Goal: Information Seeking & Learning: Learn about a topic

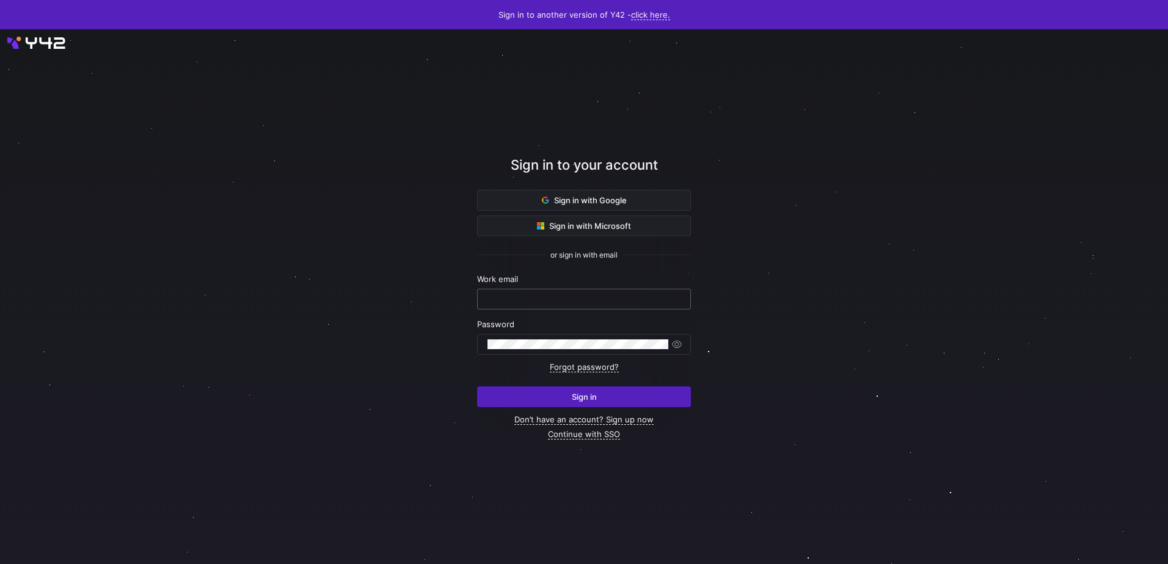
click at [534, 304] on input "text" at bounding box center [583, 299] width 193 height 10
type input "[EMAIL_ADDRESS][PERSON_NAME][DOMAIN_NAME]"
click at [477, 387] on button "Sign in" at bounding box center [584, 397] width 214 height 21
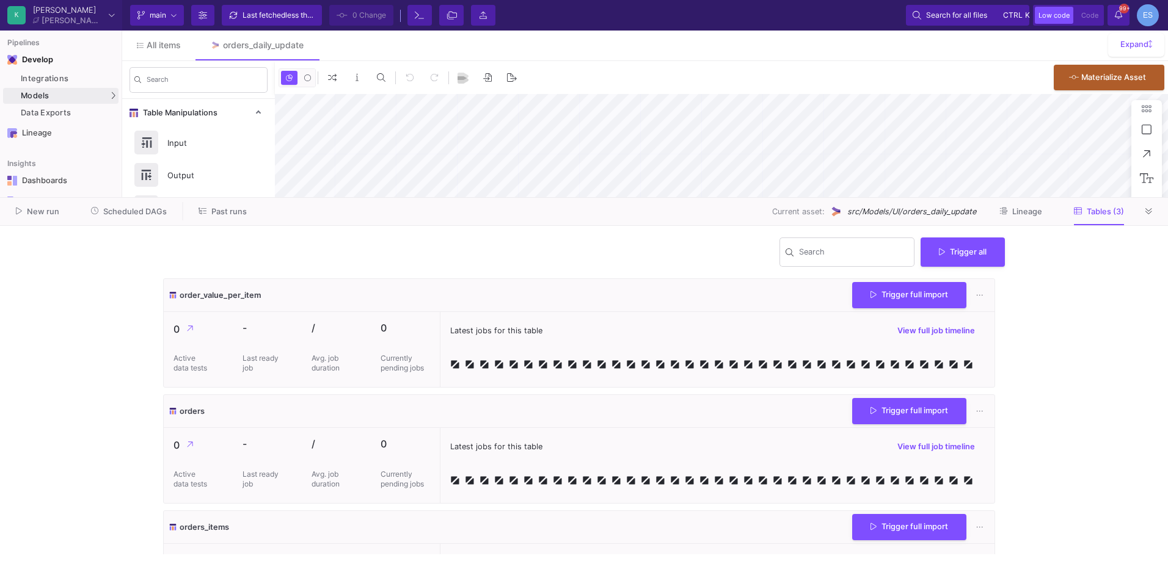
type input "-46"
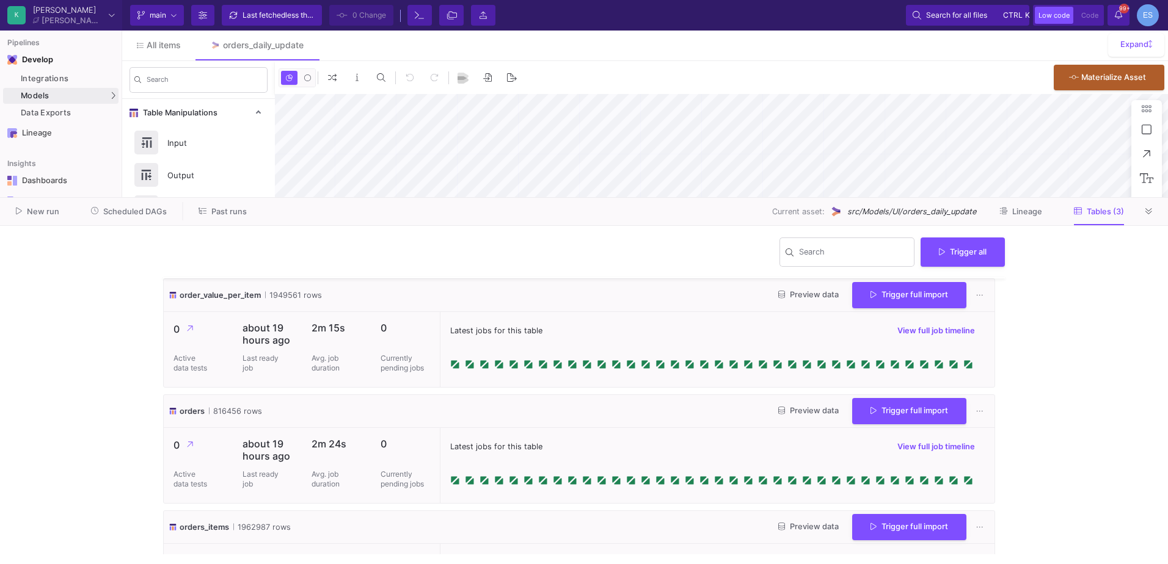
scroll to position [61, 0]
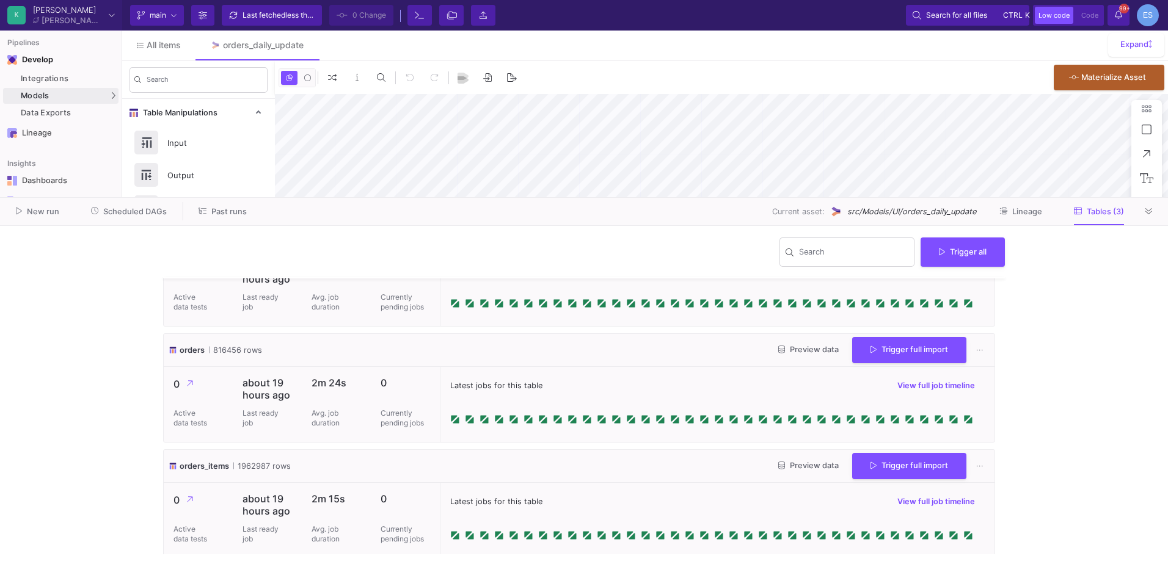
click at [801, 351] on span "Preview data" at bounding box center [808, 349] width 60 height 9
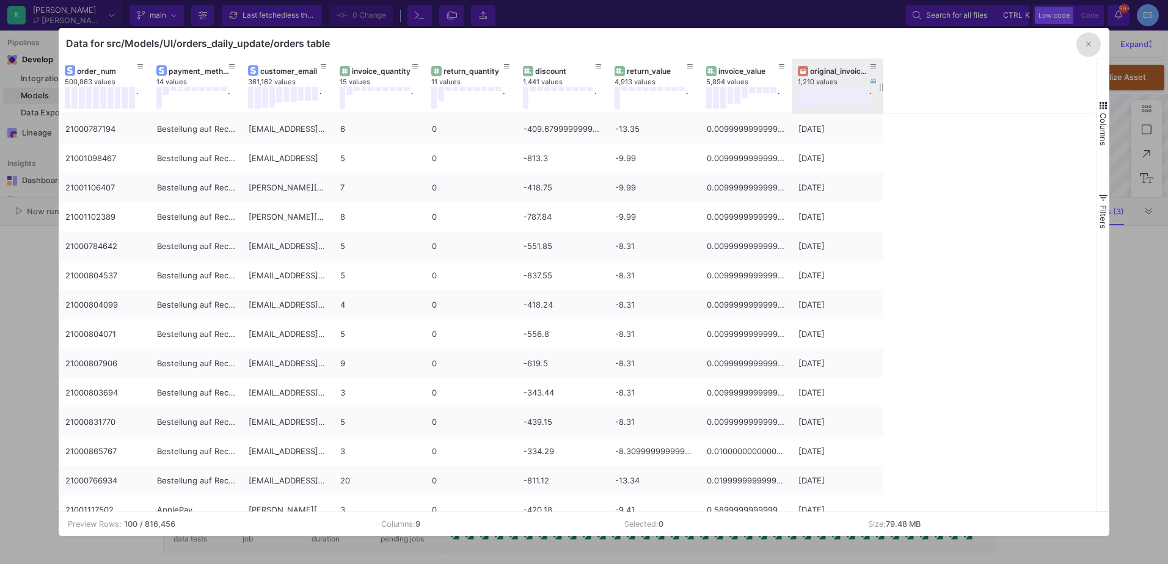
click at [819, 68] on div "original_invoice_date" at bounding box center [840, 71] width 60 height 9
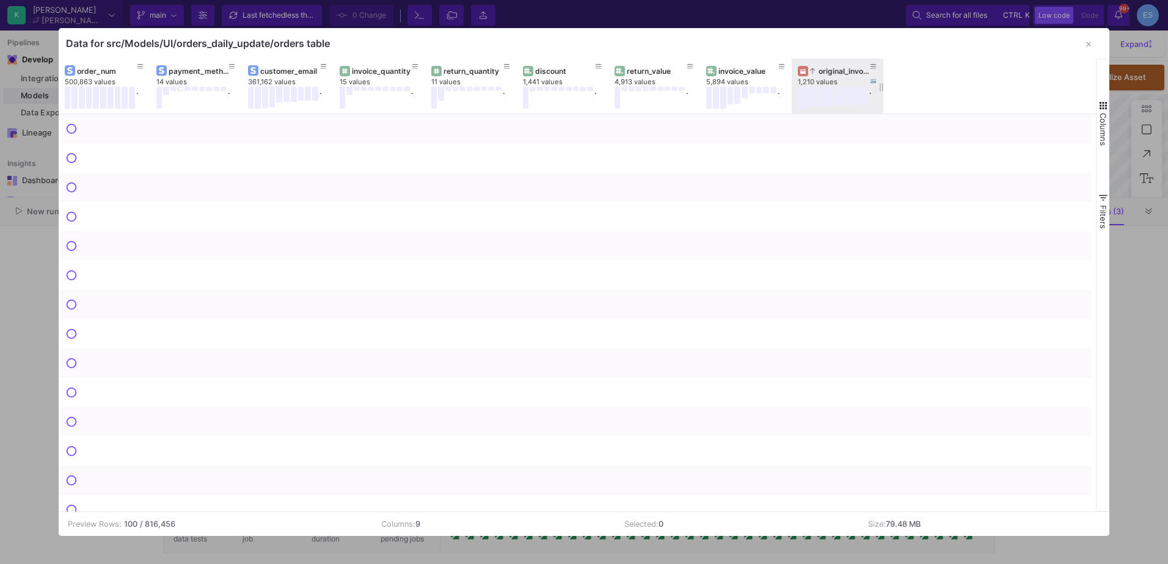
click at [819, 68] on div "original_invoice_date" at bounding box center [840, 71] width 60 height 9
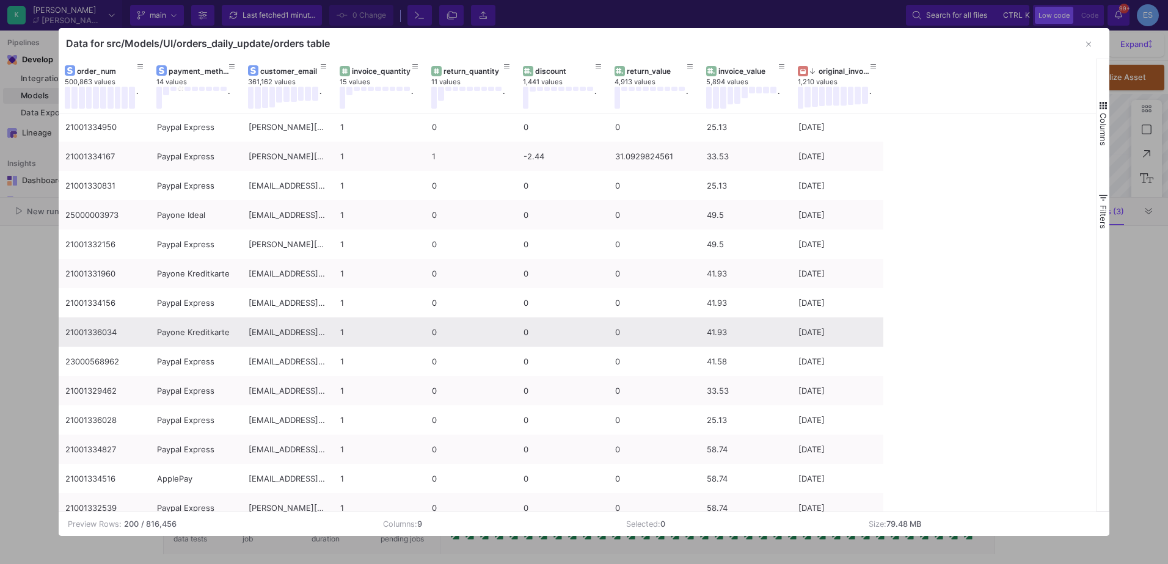
scroll to position [2833, 0]
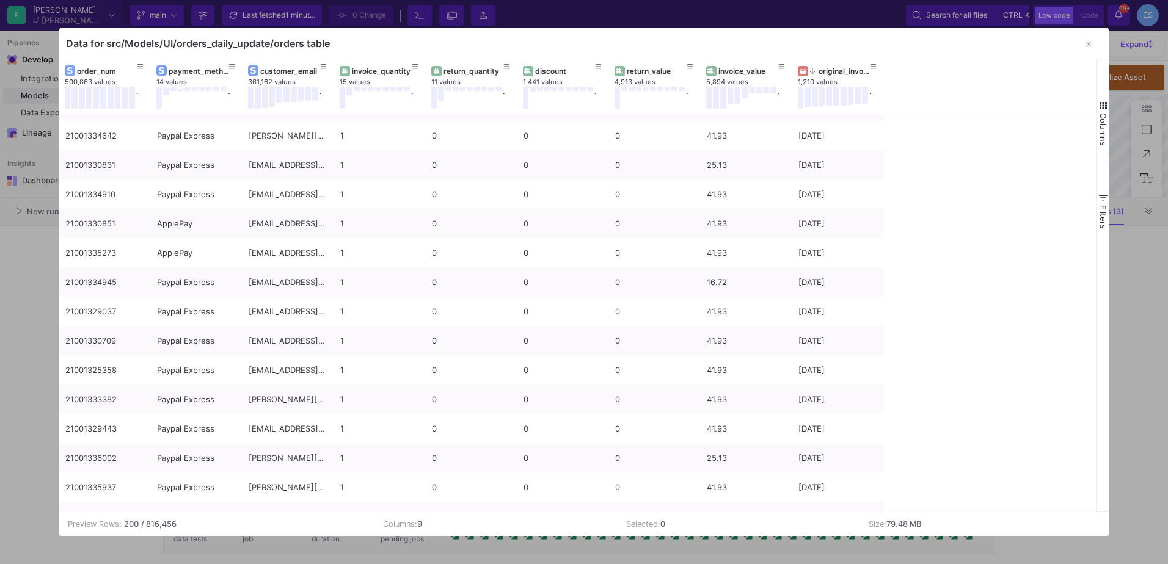
click at [1101, 103] on span "button" at bounding box center [1103, 105] width 11 height 11
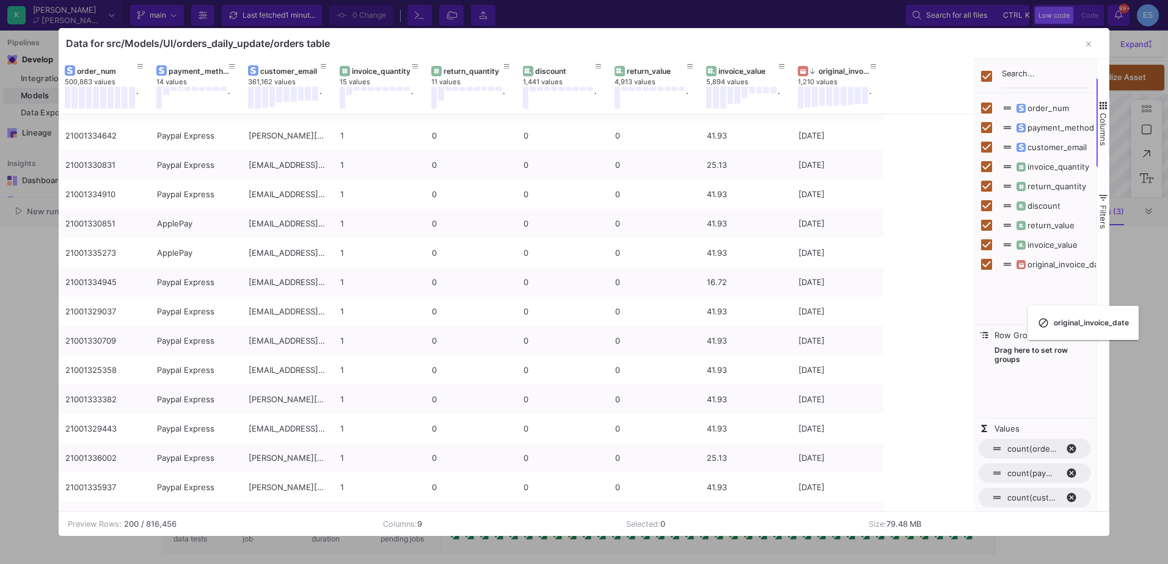
checkbox input "false"
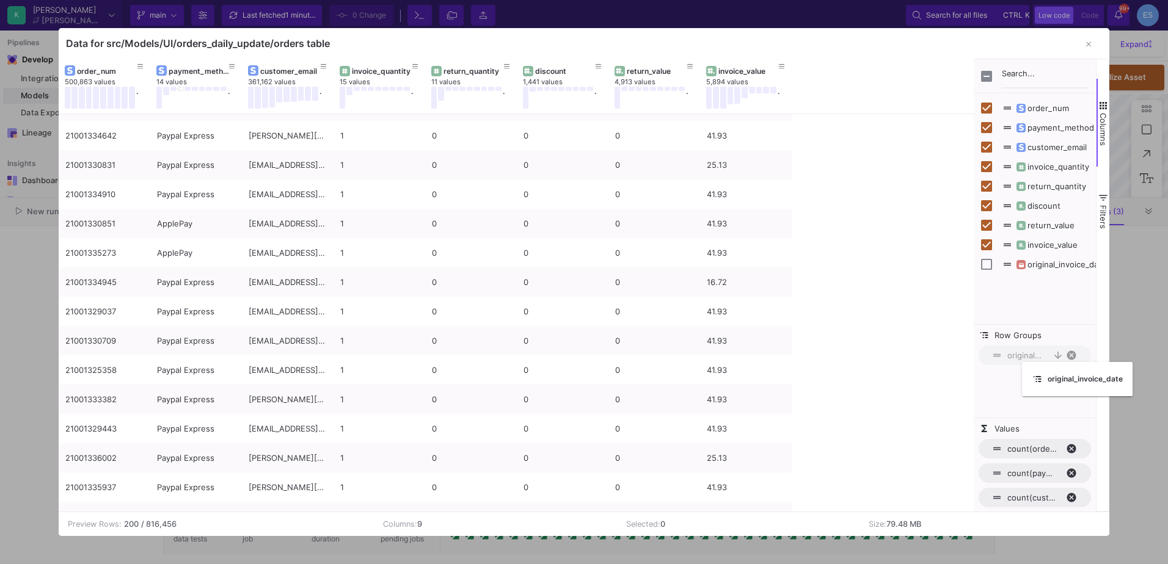
drag, startPoint x: 824, startPoint y: 69, endPoint x: 1028, endPoint y: 370, distance: 363.3
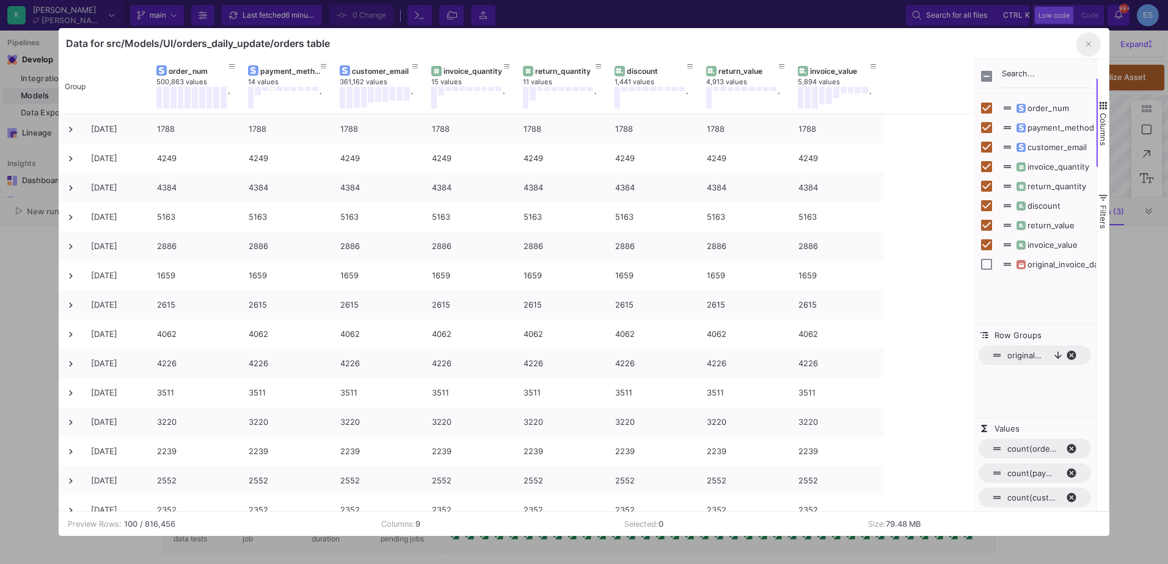
click at [1084, 46] on button "button" at bounding box center [1088, 44] width 24 height 24
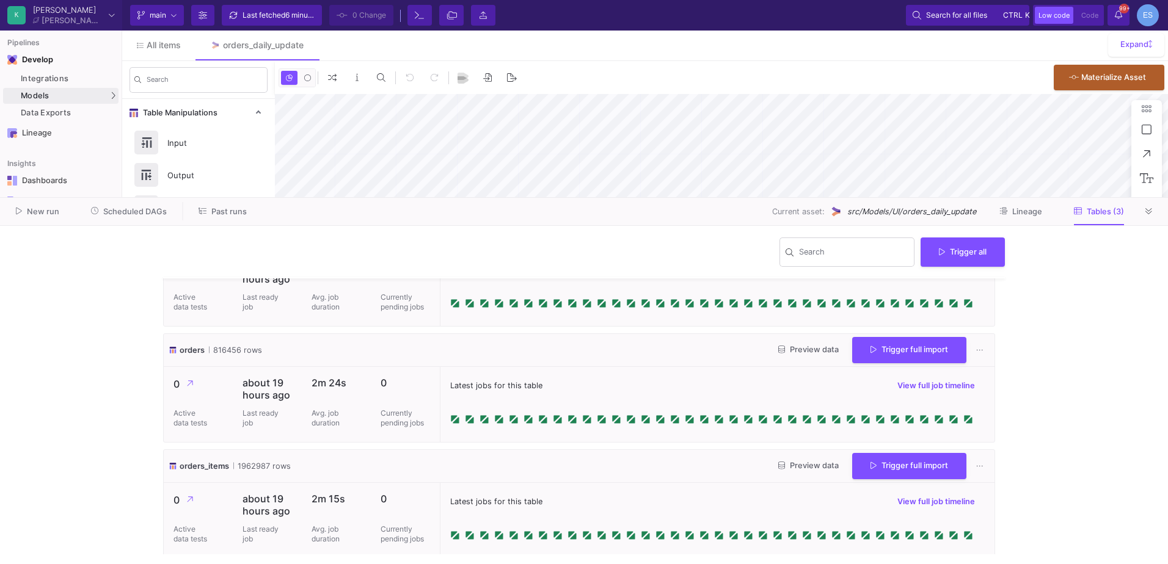
click at [791, 347] on span "Preview data" at bounding box center [808, 349] width 60 height 9
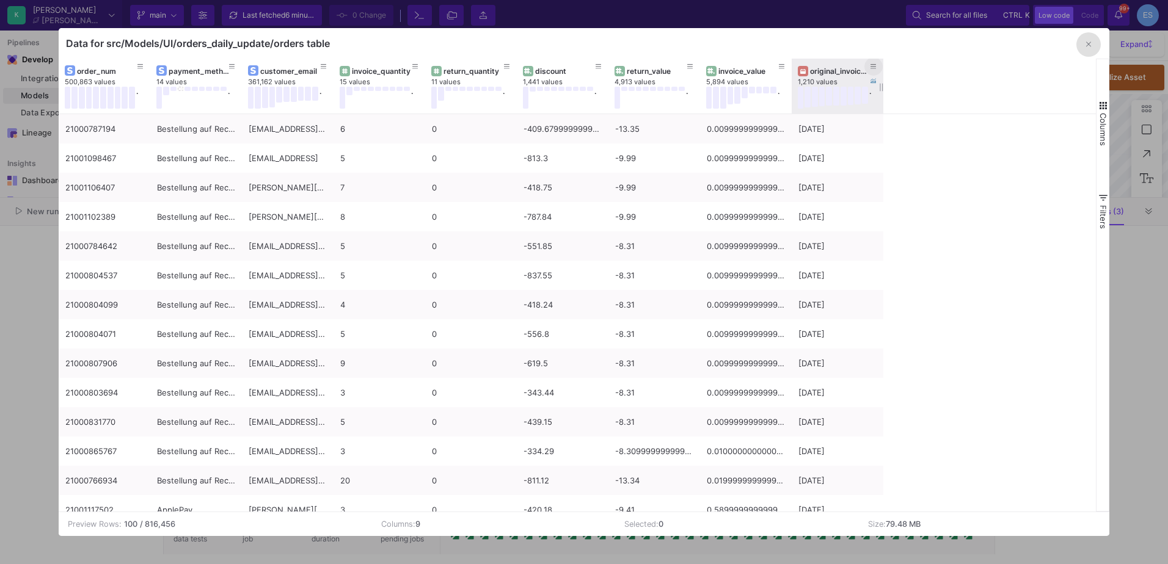
click at [874, 64] on icon at bounding box center [874, 67] width 6 height 7
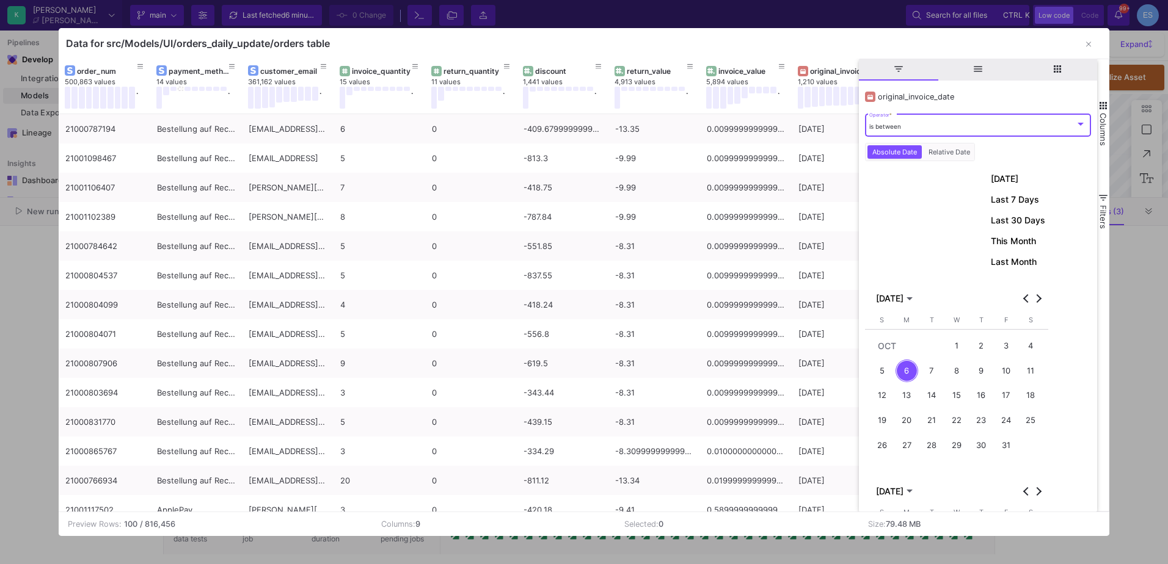
click at [943, 125] on div "is between" at bounding box center [972, 127] width 206 height 8
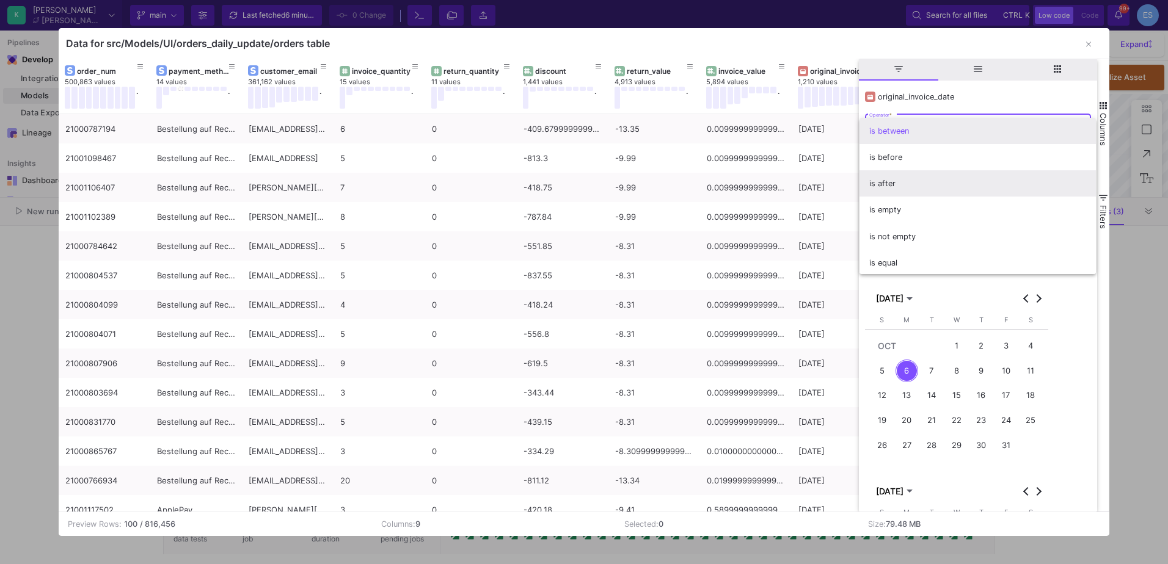
scroll to position [2, 0]
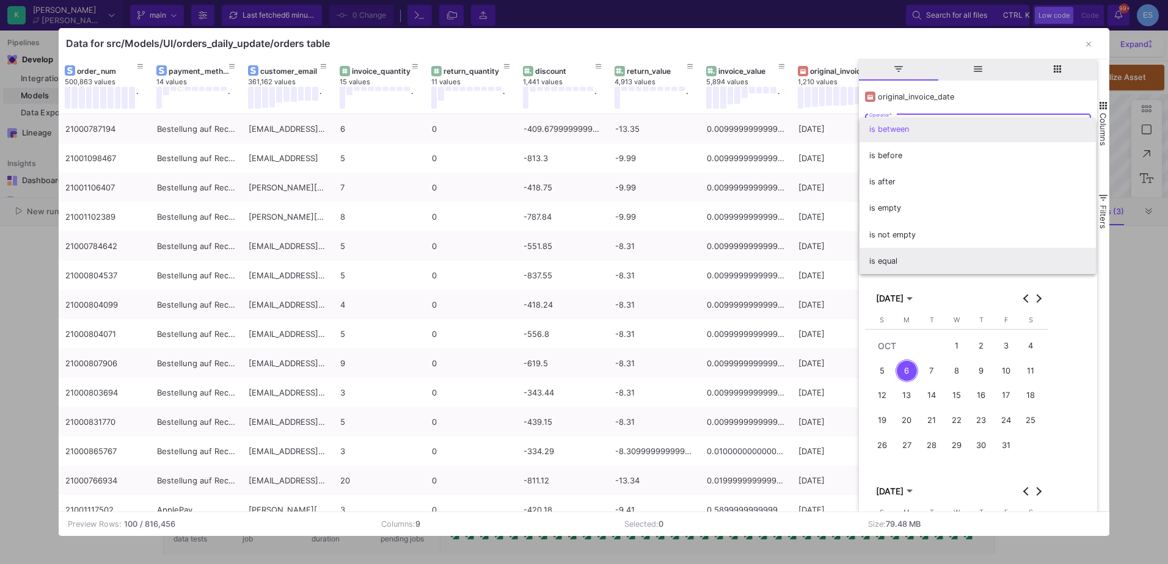
click at [892, 261] on span "is equal" at bounding box center [977, 261] width 217 height 26
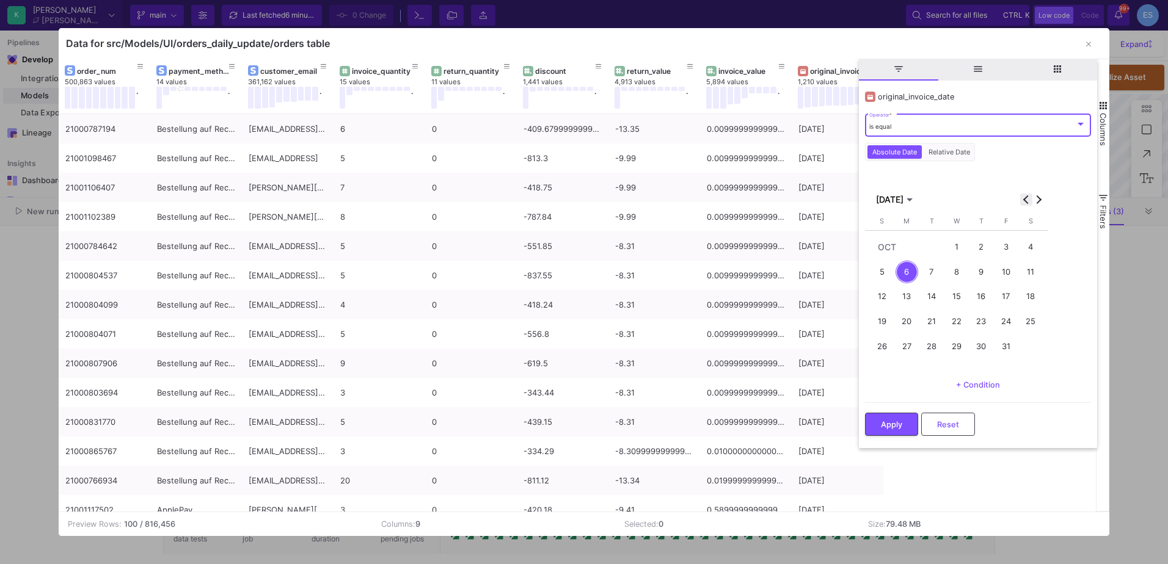
click at [1028, 197] on button "Previous month" at bounding box center [1026, 200] width 12 height 12
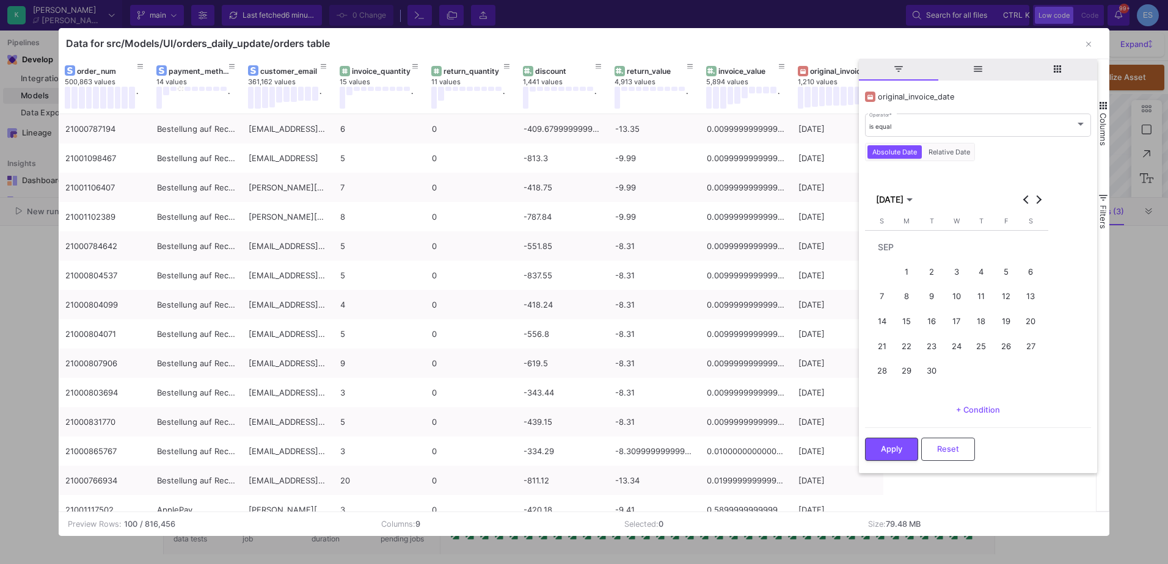
click at [1006, 294] on div "12" at bounding box center [1006, 297] width 23 height 23
click at [897, 451] on span "Apply" at bounding box center [891, 449] width 21 height 9
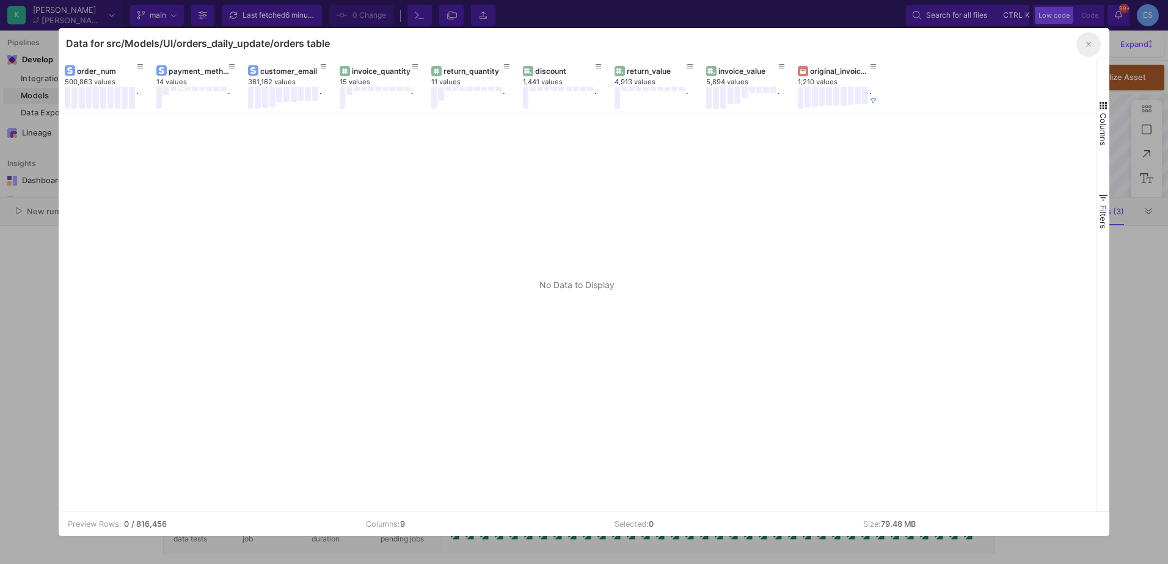
click at [1089, 42] on icon "button" at bounding box center [1088, 44] width 5 height 8
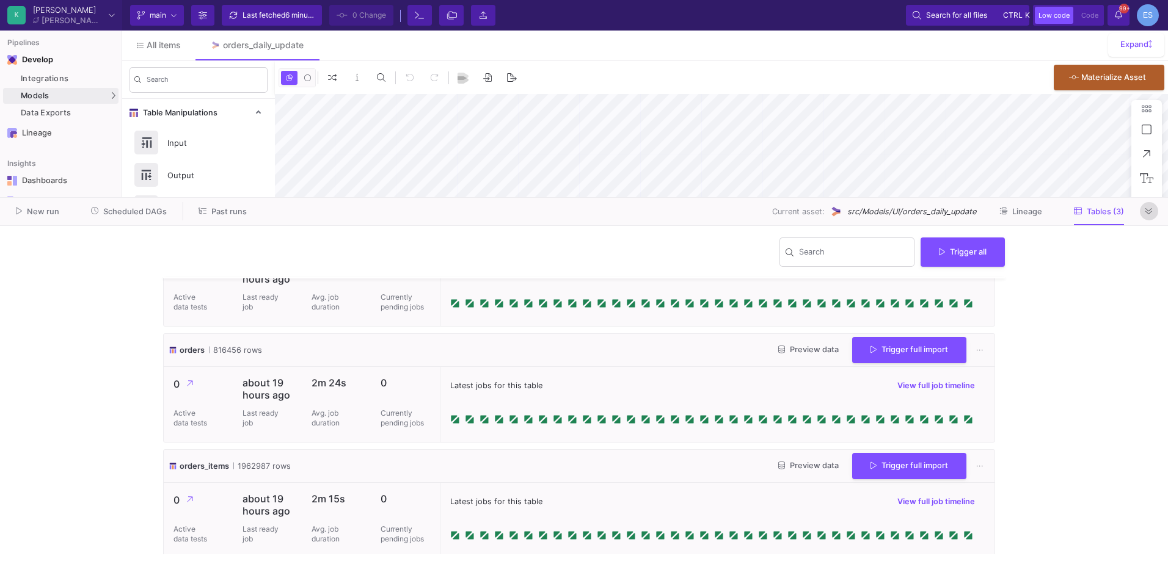
click at [1149, 214] on icon at bounding box center [1148, 212] width 7 height 8
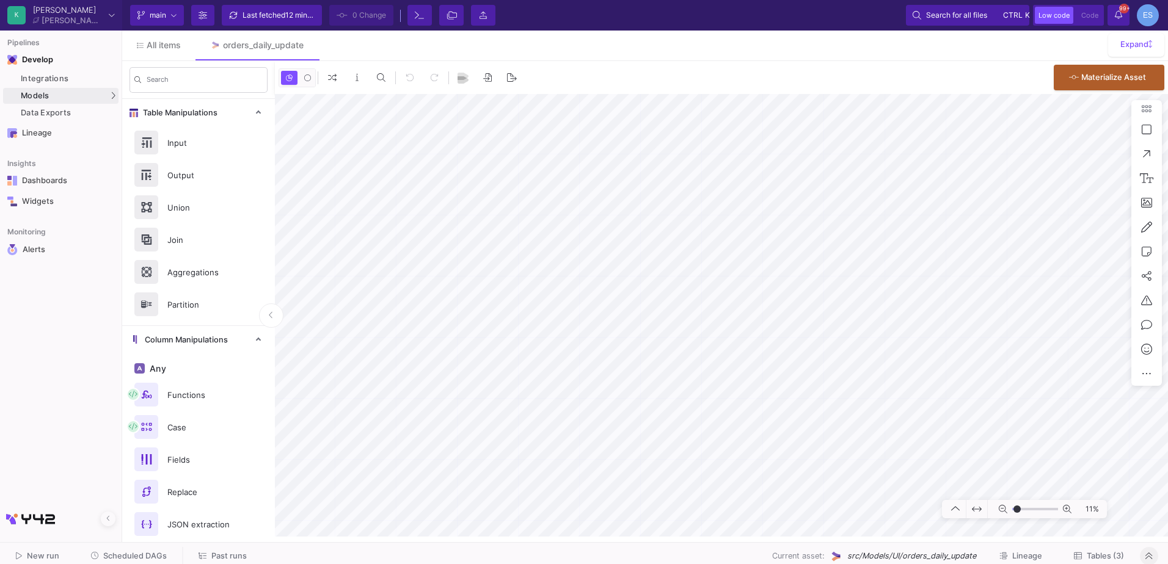
click at [1086, 552] on span "Tables (3)" at bounding box center [1099, 556] width 50 height 9
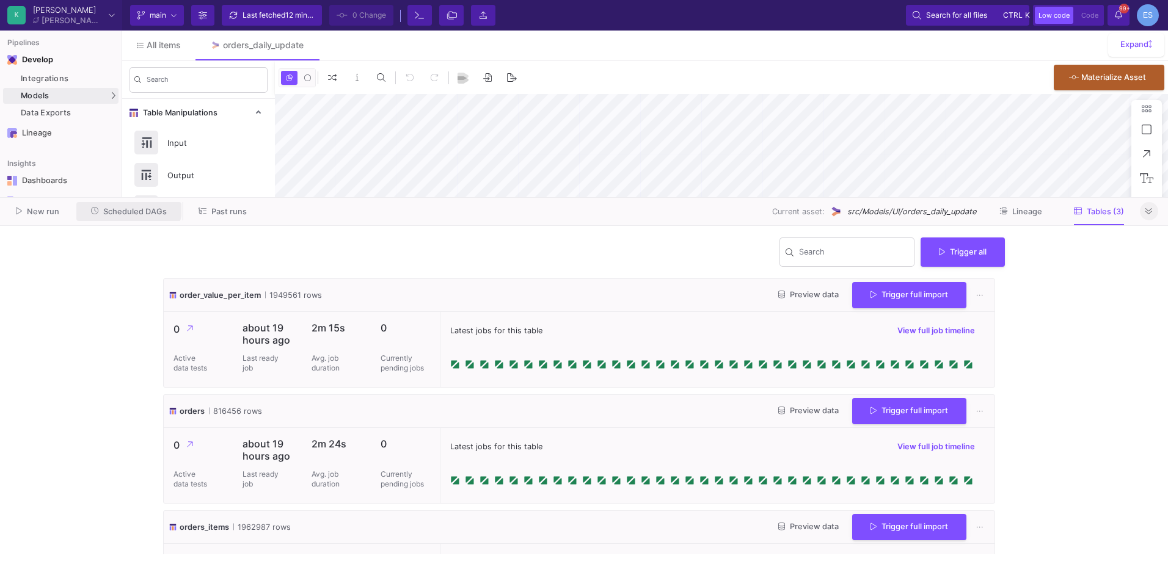
click at [106, 202] on button "Scheduled DAGs" at bounding box center [129, 211] width 106 height 19
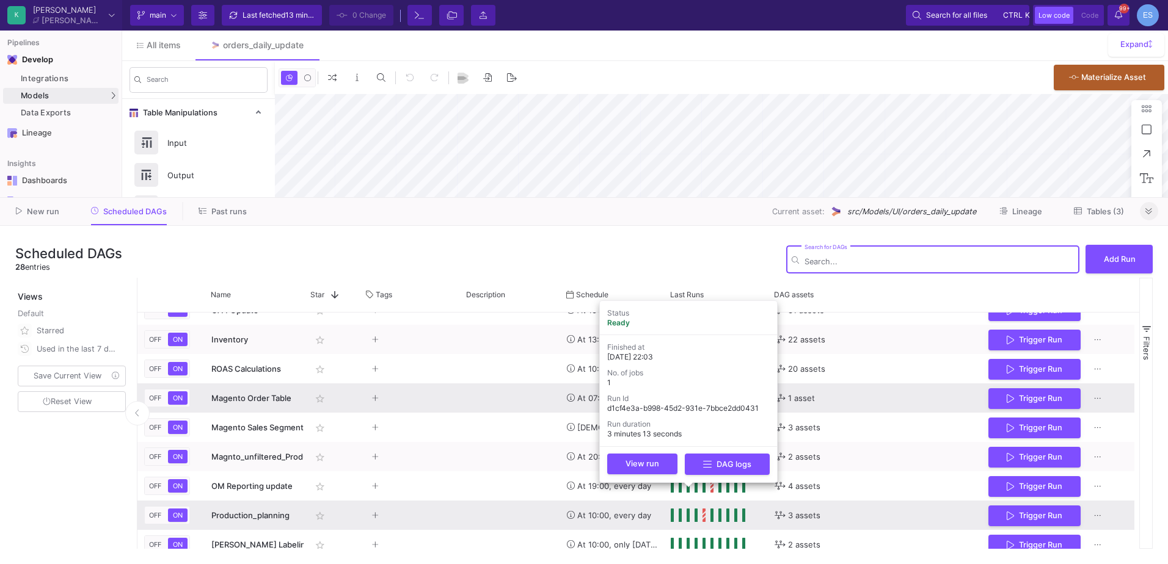
scroll to position [244, 0]
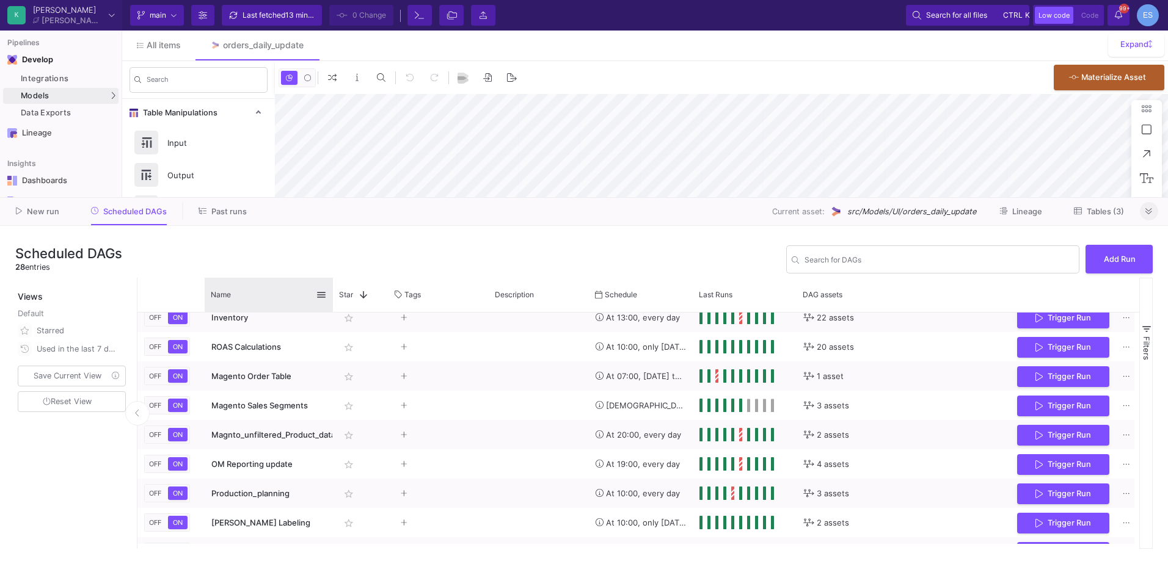
drag, startPoint x: 303, startPoint y: 292, endPoint x: 332, endPoint y: 291, distance: 28.7
click at [332, 291] on div at bounding box center [332, 295] width 5 height 34
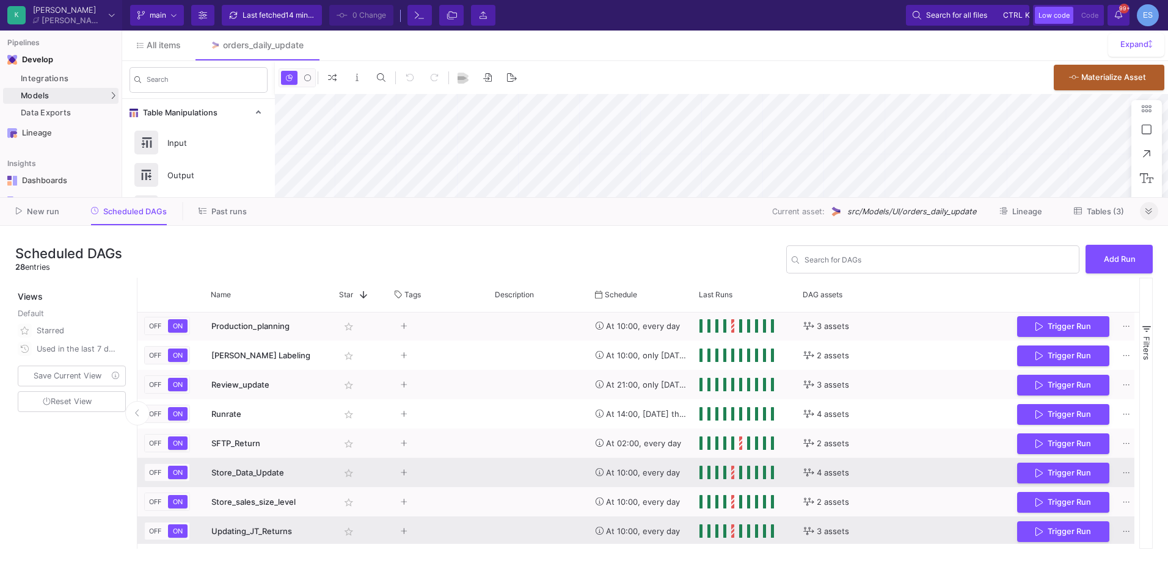
scroll to position [428, 0]
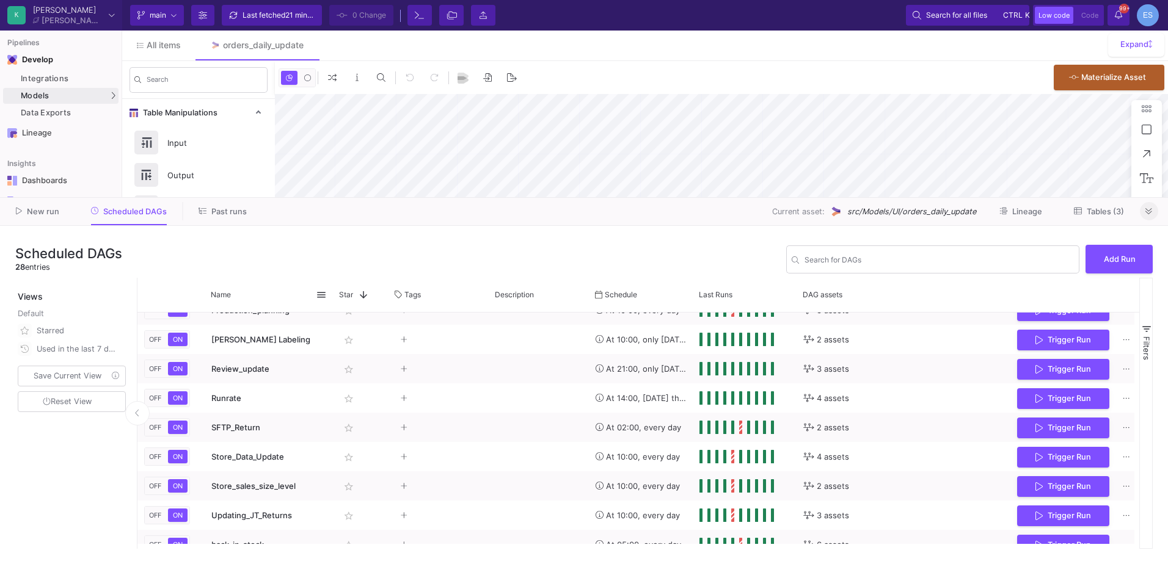
click at [1150, 215] on icon at bounding box center [1148, 212] width 7 height 8
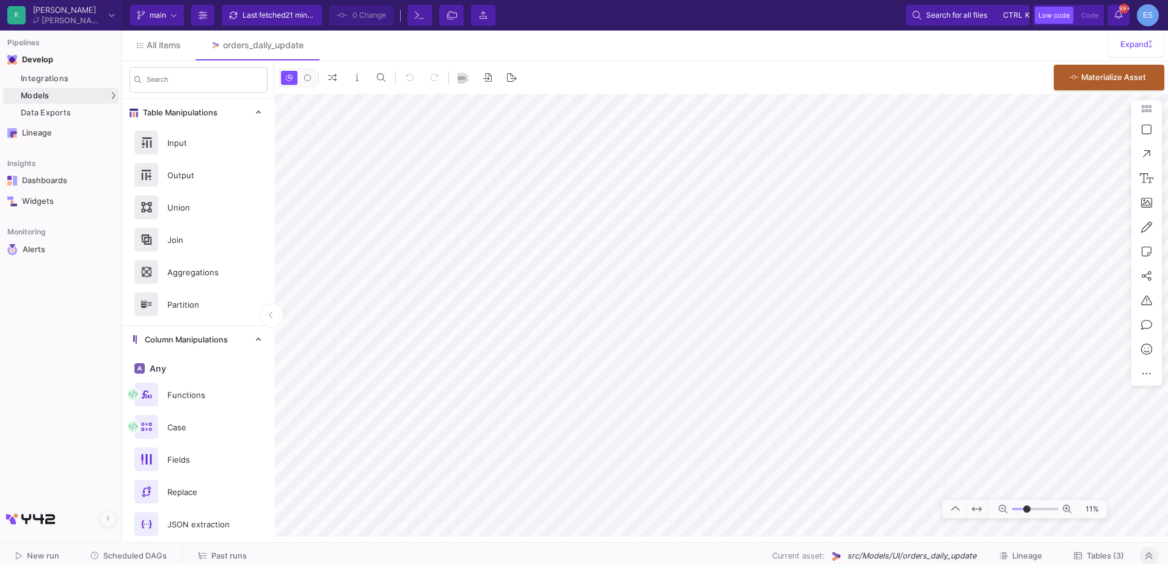
drag, startPoint x: 1017, startPoint y: 509, endPoint x: 1027, endPoint y: 509, distance: 9.8
type input "-7"
click at [1027, 509] on input "range" at bounding box center [1035, 509] width 46 height 15
click at [1167, 309] on html "K [PERSON_NAME] [PERSON_NAME] Current branch main Branch Options Last fetched 2…" at bounding box center [584, 282] width 1168 height 564
click at [1167, 232] on html "K [PERSON_NAME] [PERSON_NAME] Current branch main Branch Options Last fetched 2…" at bounding box center [584, 282] width 1168 height 564
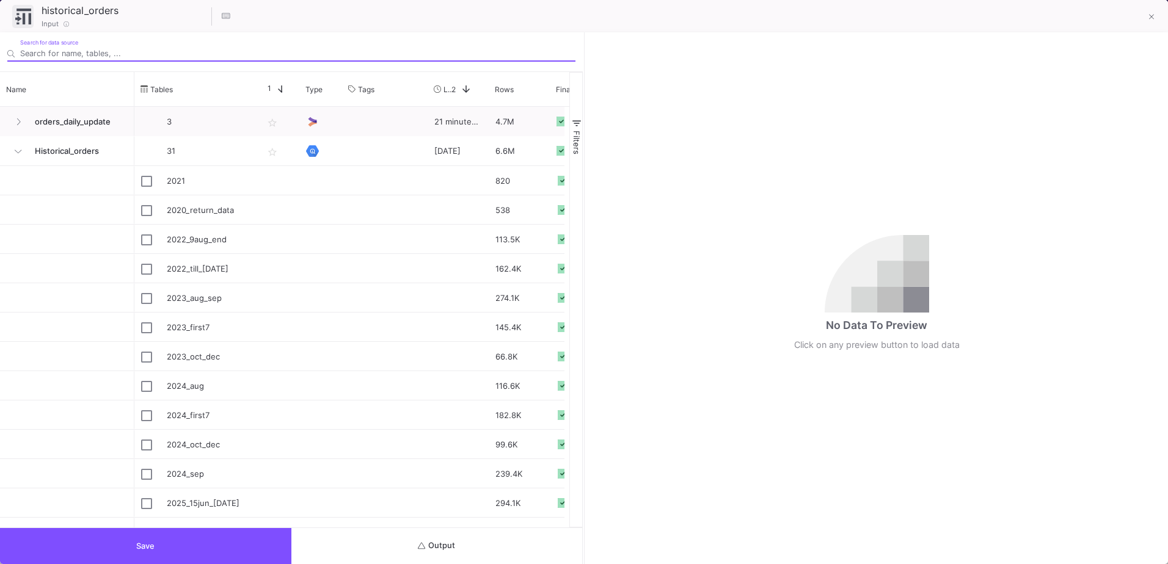
click at [487, 542] on button "Output" at bounding box center [436, 546] width 291 height 36
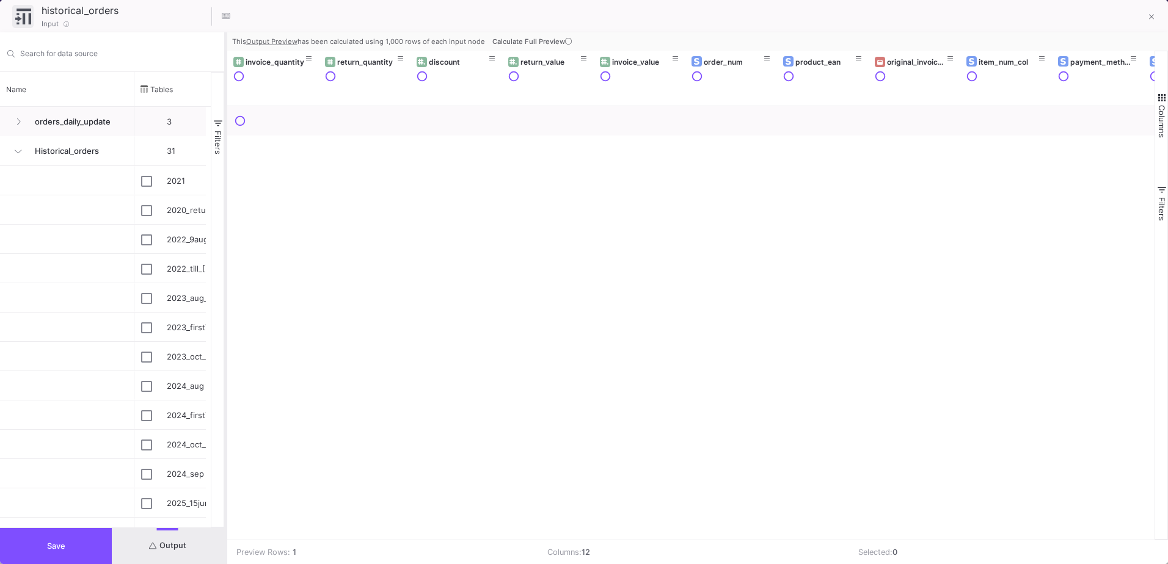
drag, startPoint x: 584, startPoint y: 426, endPoint x: 225, endPoint y: 418, distance: 358.7
click at [225, 418] on div at bounding box center [225, 298] width 3 height 532
click at [566, 41] on icon at bounding box center [568, 41] width 7 height 7
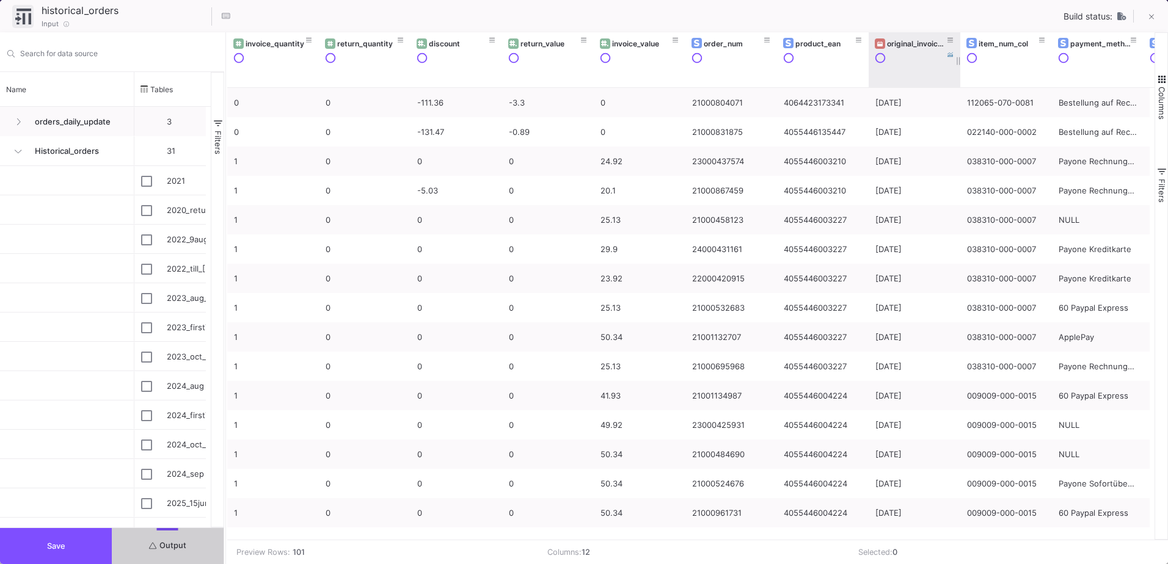
click at [896, 44] on div "original_invoice_date" at bounding box center [917, 43] width 60 height 9
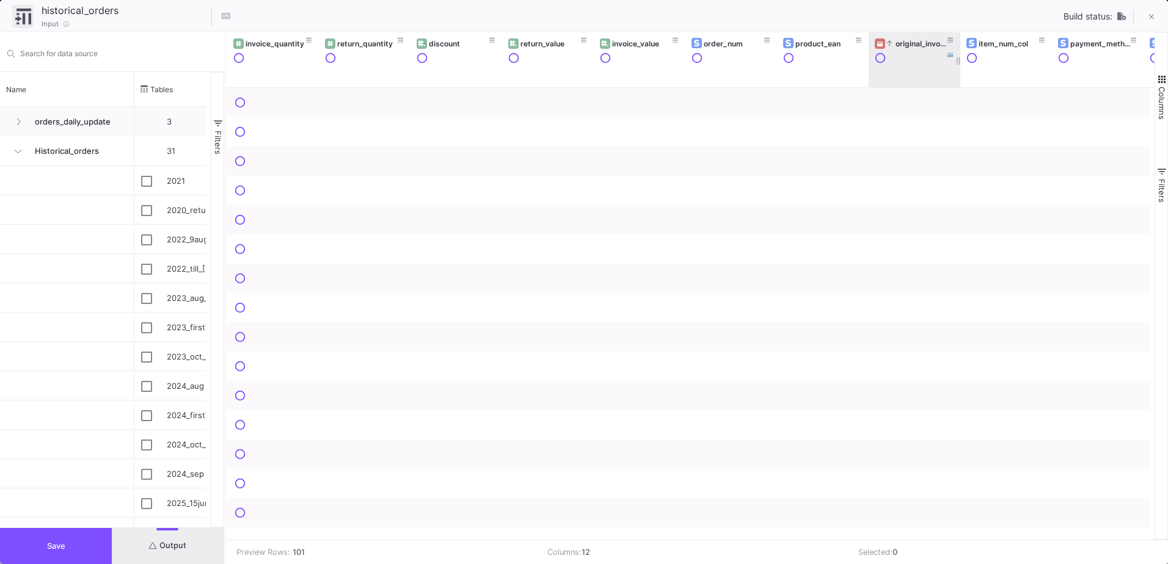
click at [896, 44] on div "original_invoice_date" at bounding box center [917, 43] width 60 height 9
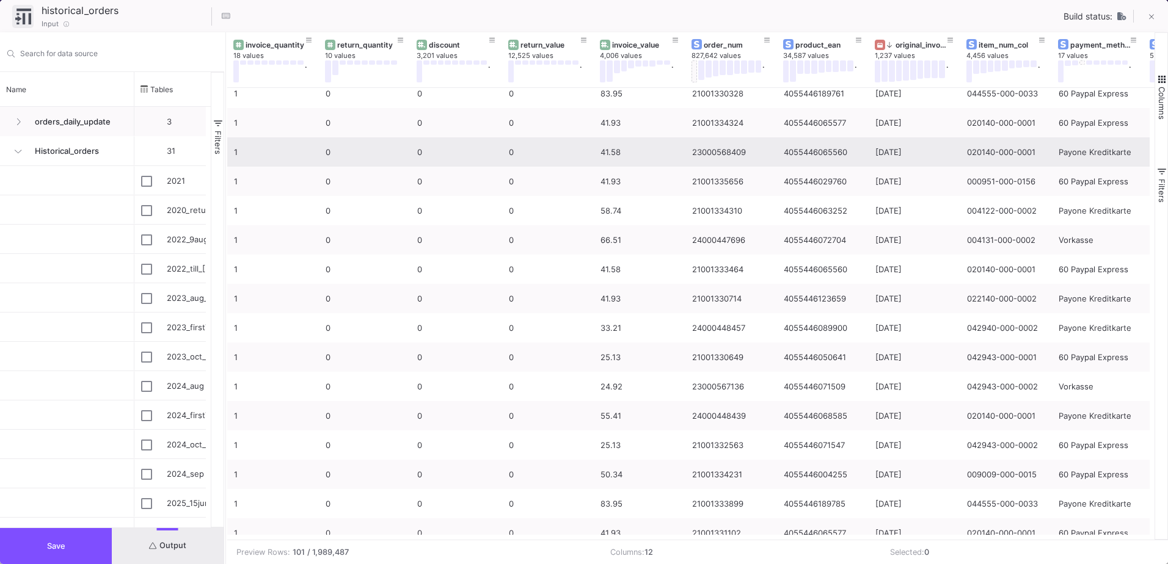
scroll to position [2260, 0]
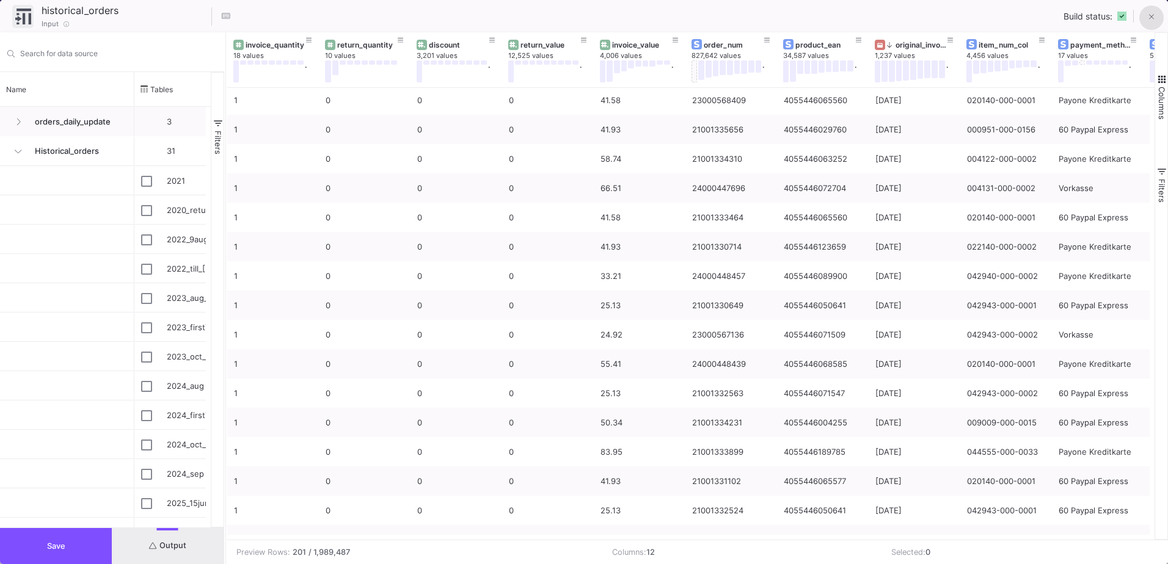
click at [1148, 21] on button at bounding box center [1151, 17] width 24 height 24
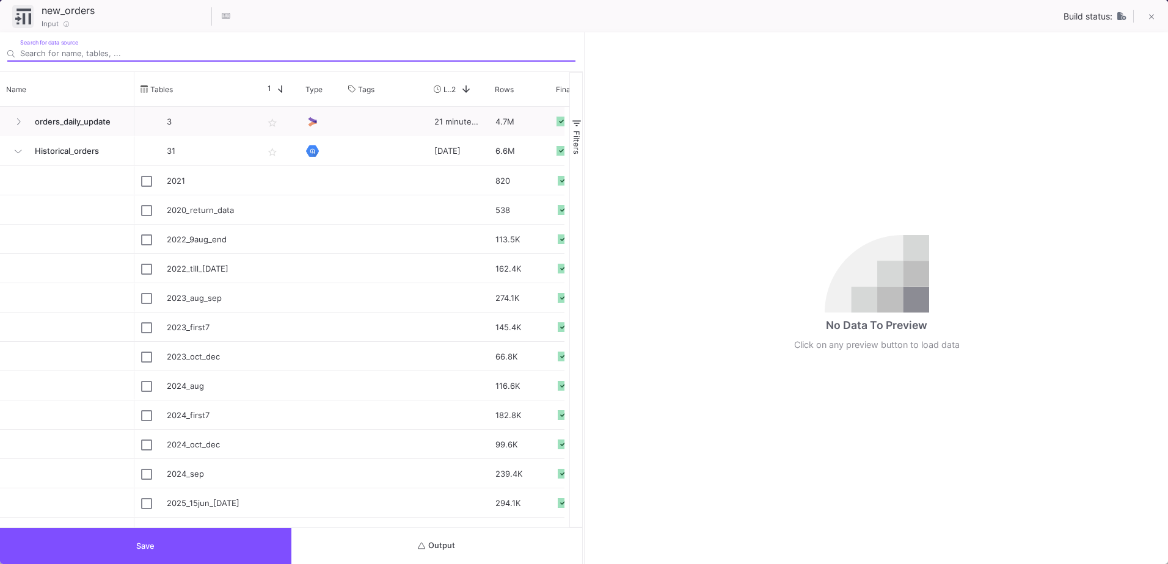
click at [574, 560] on button "Output" at bounding box center [436, 546] width 291 height 36
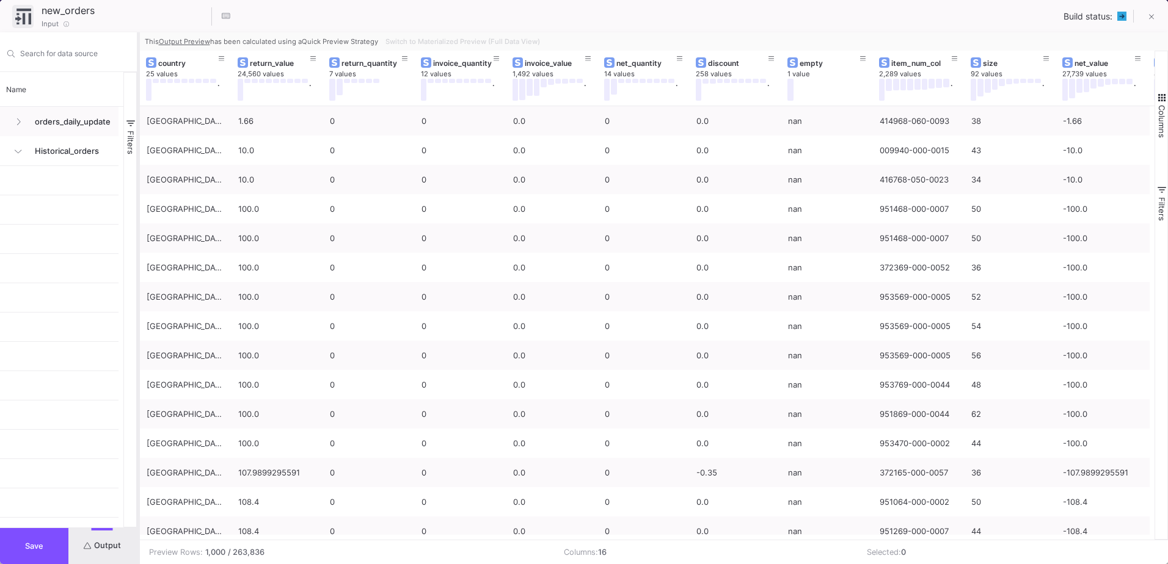
drag, startPoint x: 585, startPoint y: 513, endPoint x: 139, endPoint y: 469, distance: 448.1
click at [139, 469] on div at bounding box center [138, 298] width 3 height 532
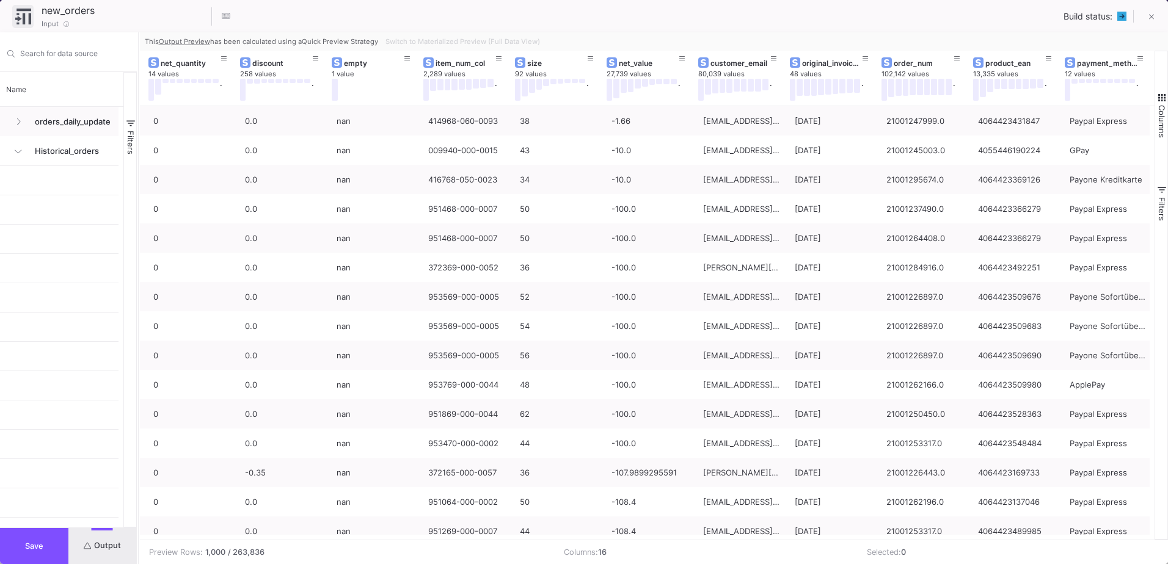
scroll to position [0, 0]
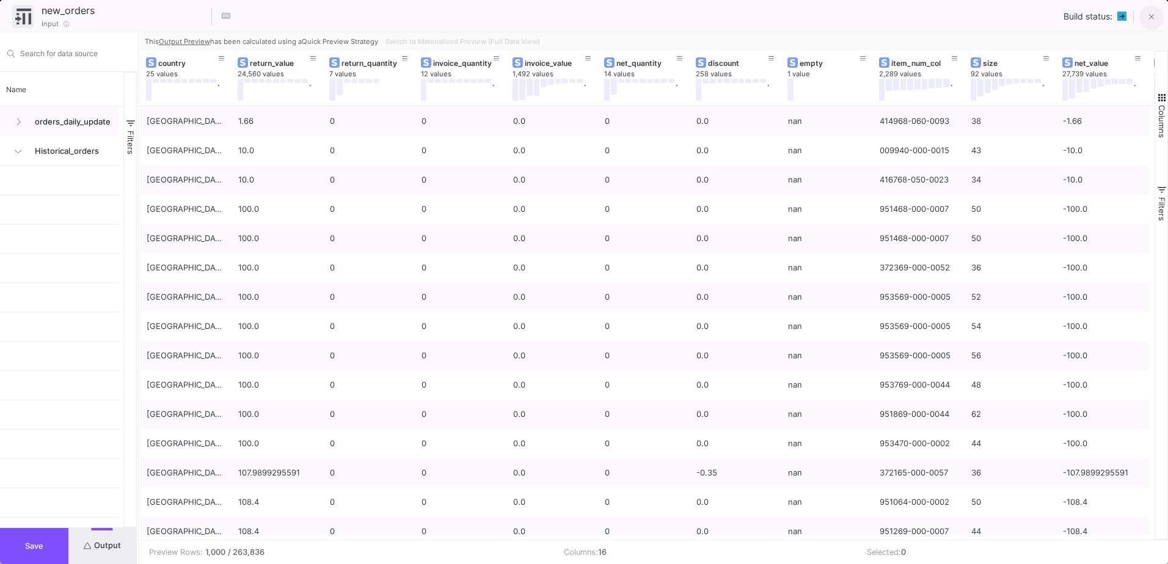
click at [1151, 17] on icon at bounding box center [1150, 17] width 5 height 5
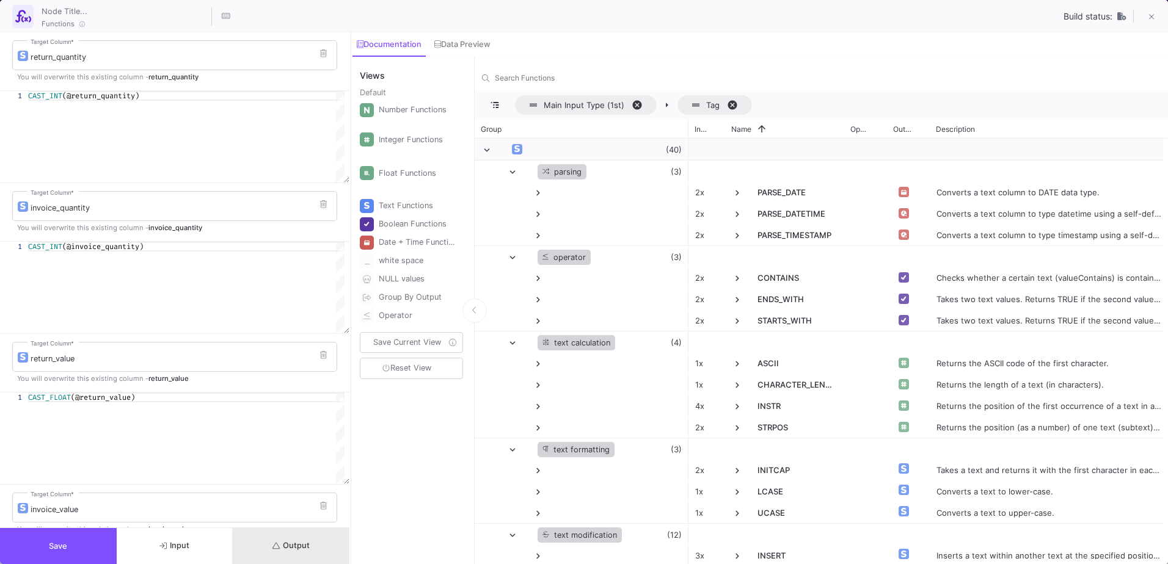
click at [328, 548] on button "Output" at bounding box center [291, 546] width 117 height 36
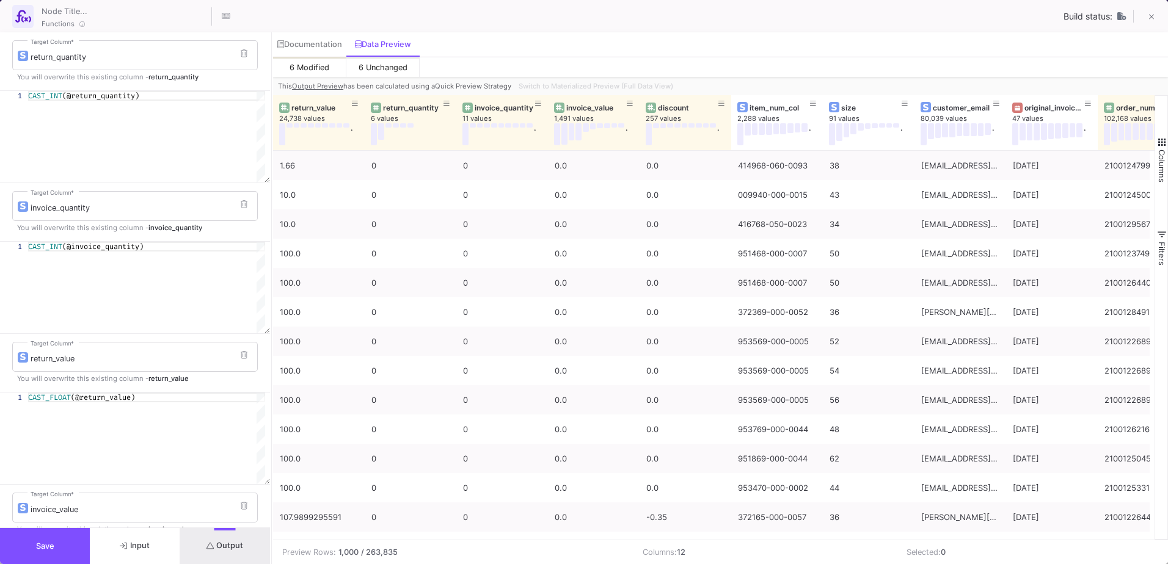
drag, startPoint x: 351, startPoint y: 98, endPoint x: 271, endPoint y: 101, distance: 79.5
click at [271, 101] on div at bounding box center [271, 298] width 3 height 532
click at [637, 86] on span "Switch to Materialized Preview (Full Data View)" at bounding box center [596, 86] width 155 height 9
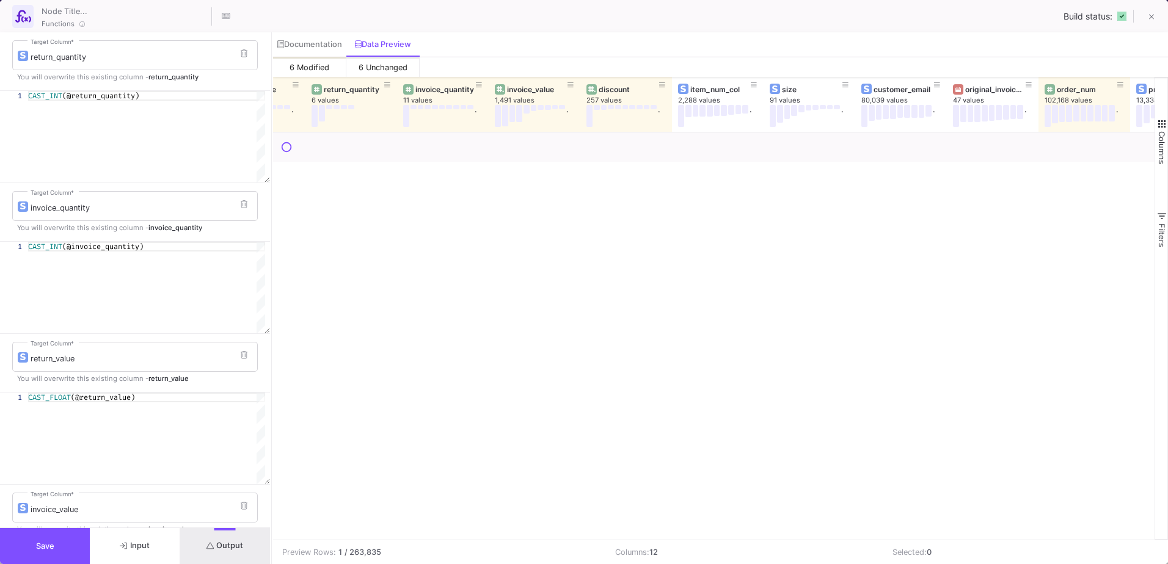
scroll to position [0, 218]
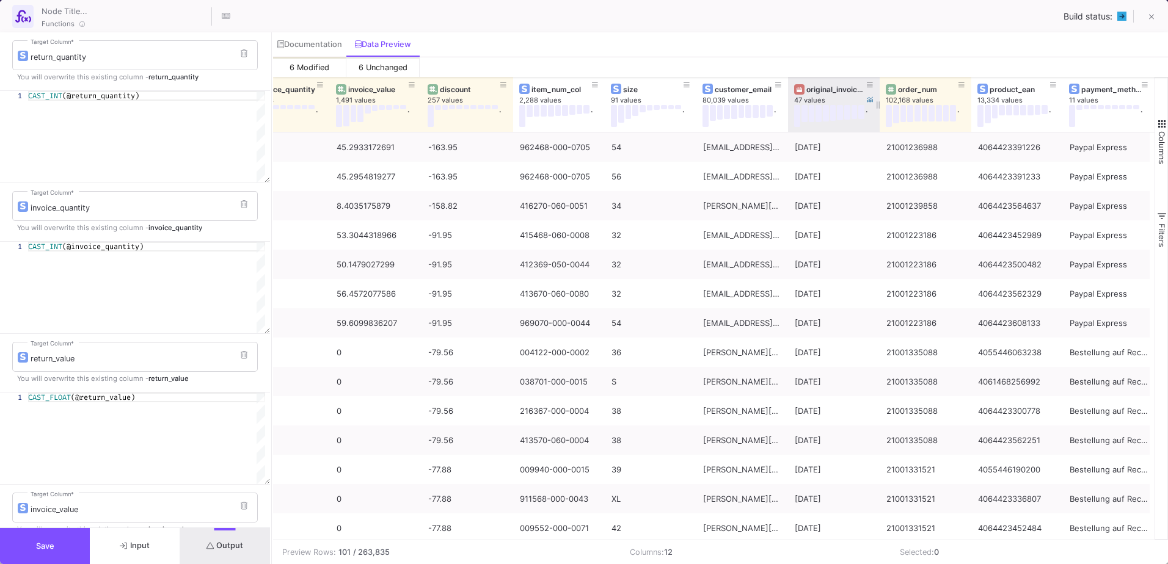
click at [824, 84] on div "original_invoice_date" at bounding box center [833, 88] width 79 height 13
click at [819, 90] on div "original_invoice_date" at bounding box center [836, 89] width 60 height 9
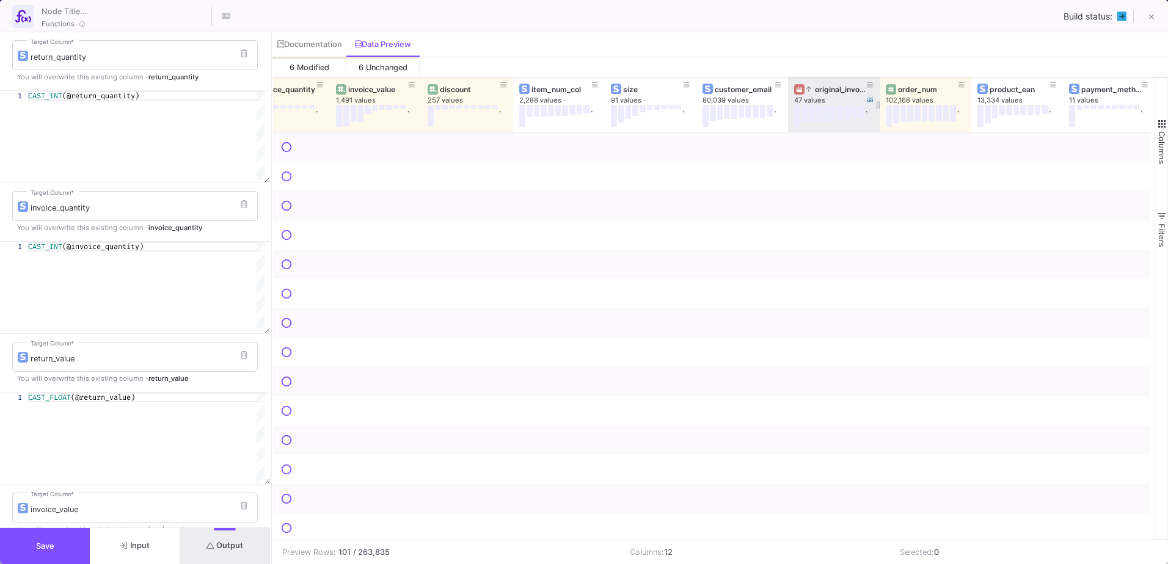
click at [819, 90] on div "original_invoice_date" at bounding box center [836, 89] width 60 height 9
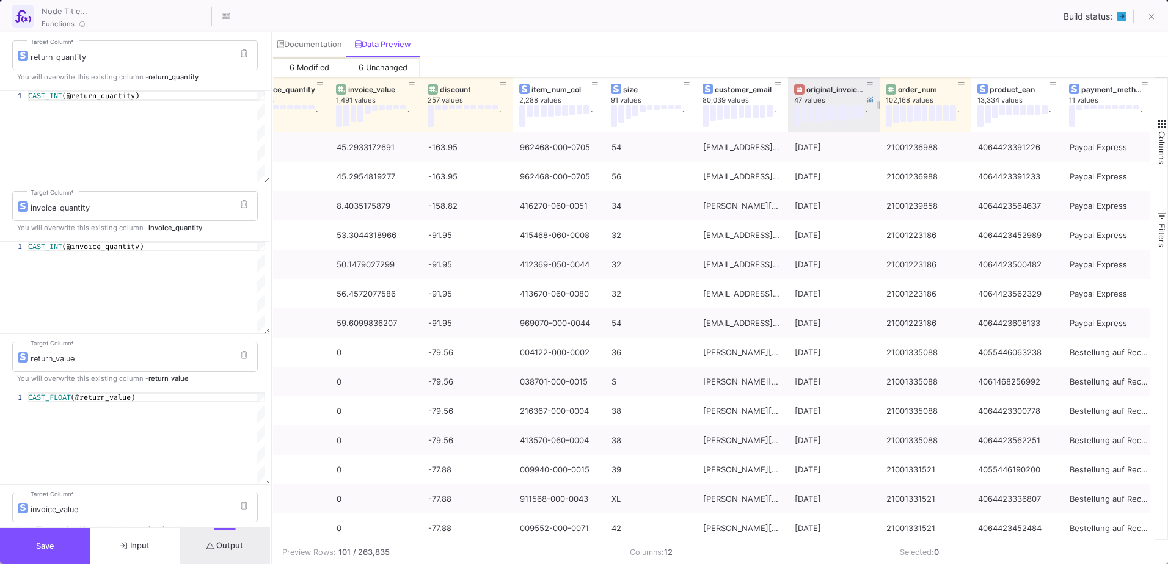
click at [820, 90] on div "original_invoice_date" at bounding box center [836, 89] width 60 height 9
click at [817, 90] on div "original_invoice_date" at bounding box center [836, 89] width 60 height 9
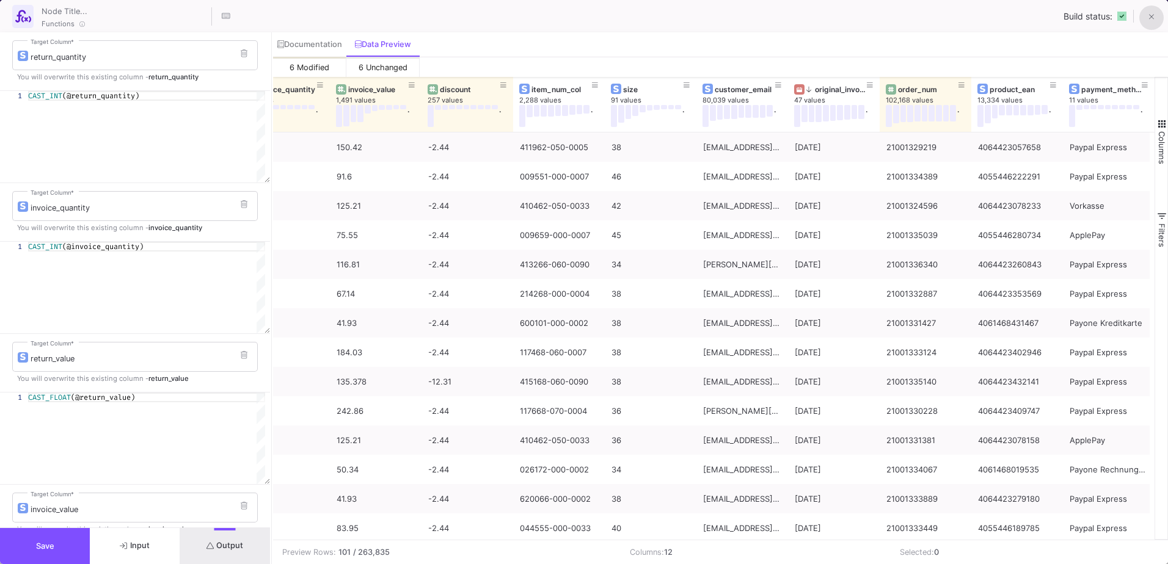
click at [1149, 24] on button at bounding box center [1151, 17] width 24 height 24
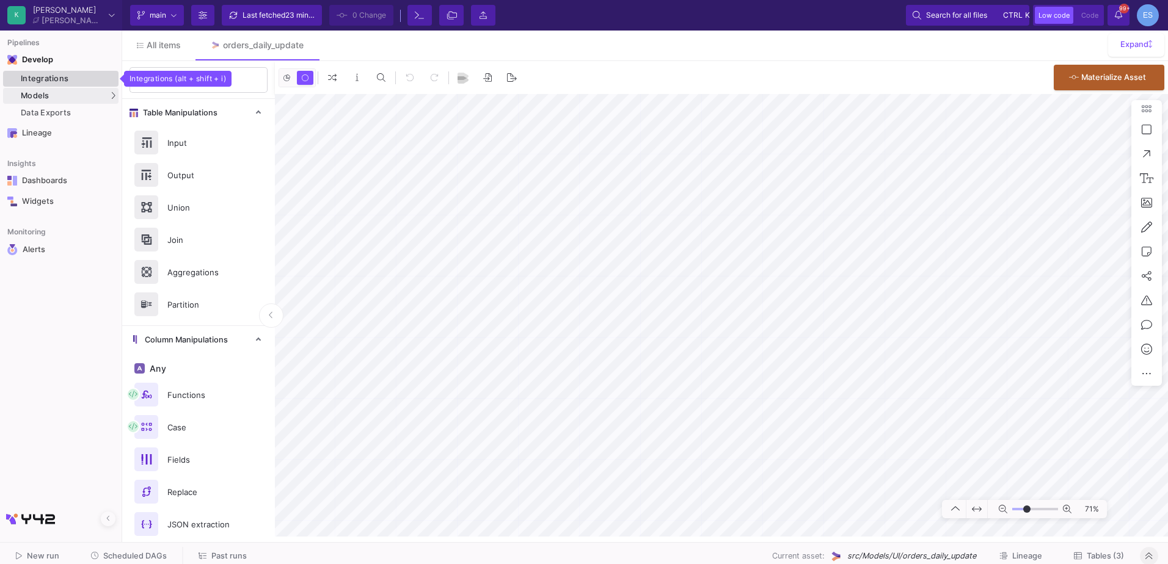
click at [52, 75] on div "Integrations" at bounding box center [68, 79] width 95 height 10
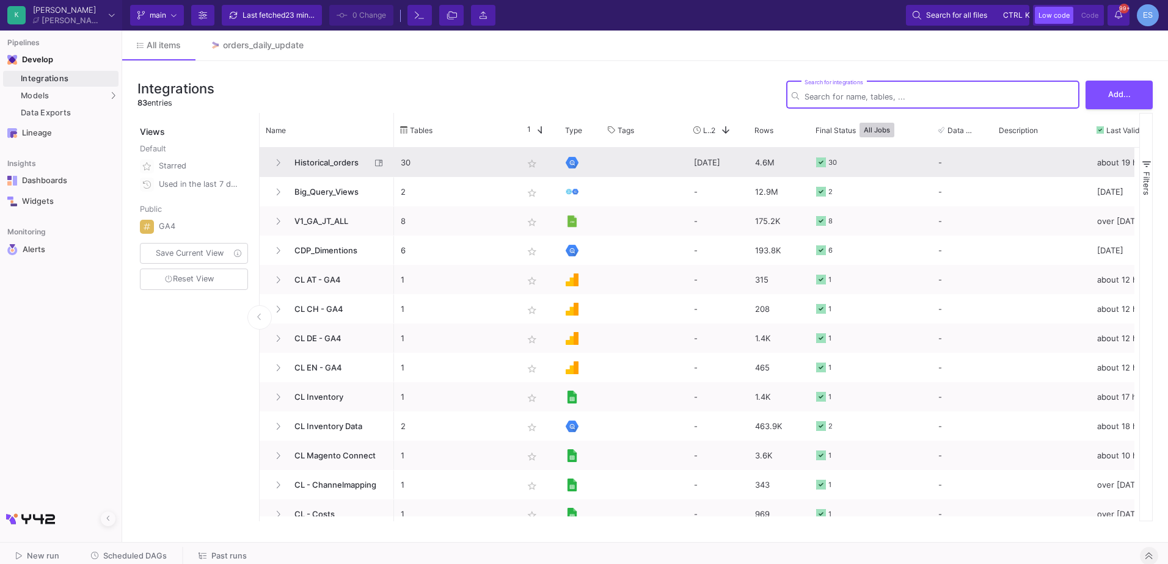
click at [332, 164] on span "Historical_orders" at bounding box center [329, 162] width 84 height 29
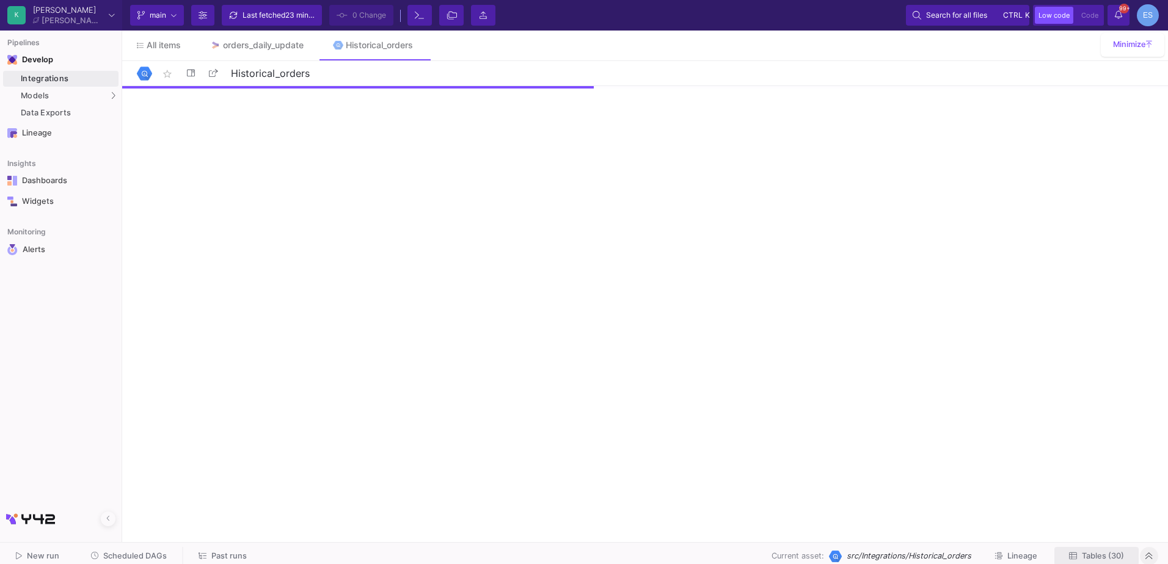
click at [1094, 557] on span "Tables (30)" at bounding box center [1103, 556] width 42 height 9
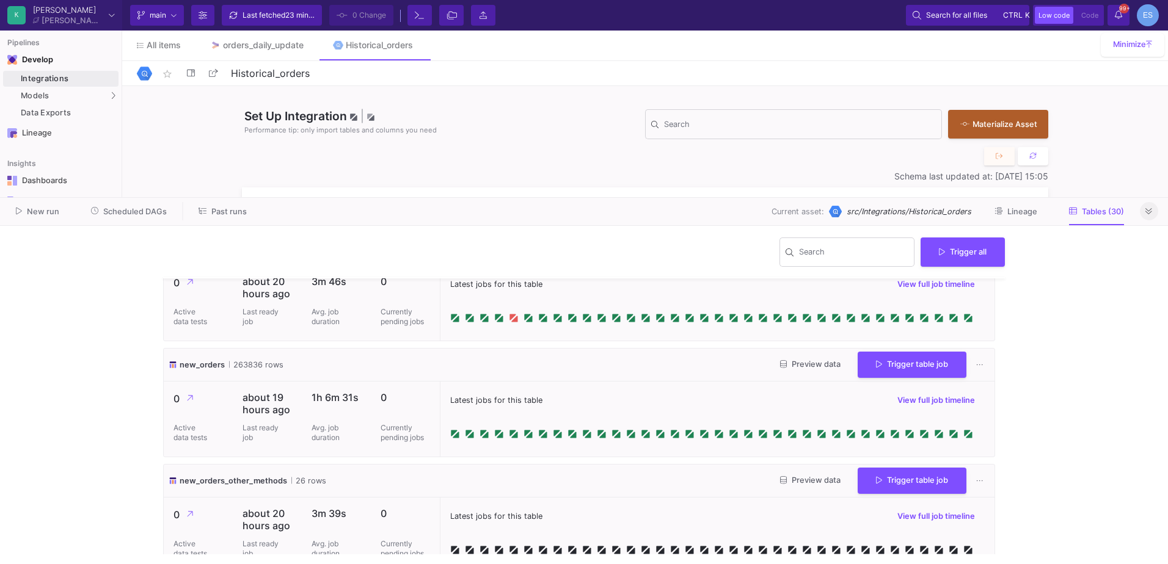
scroll to position [3238, 0]
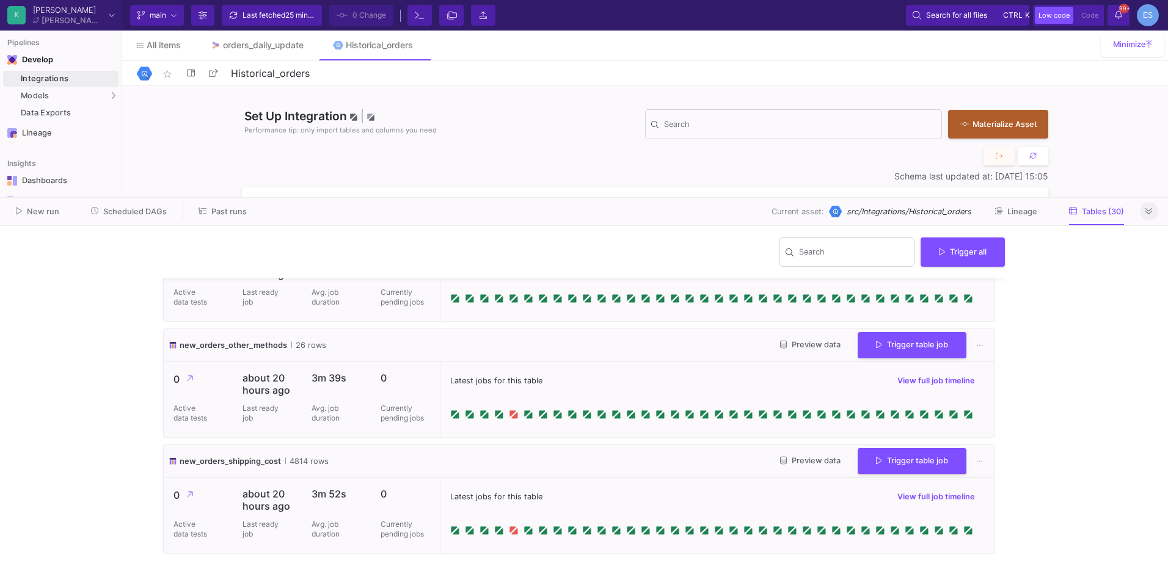
click at [819, 233] on span "Preview data" at bounding box center [810, 228] width 60 height 9
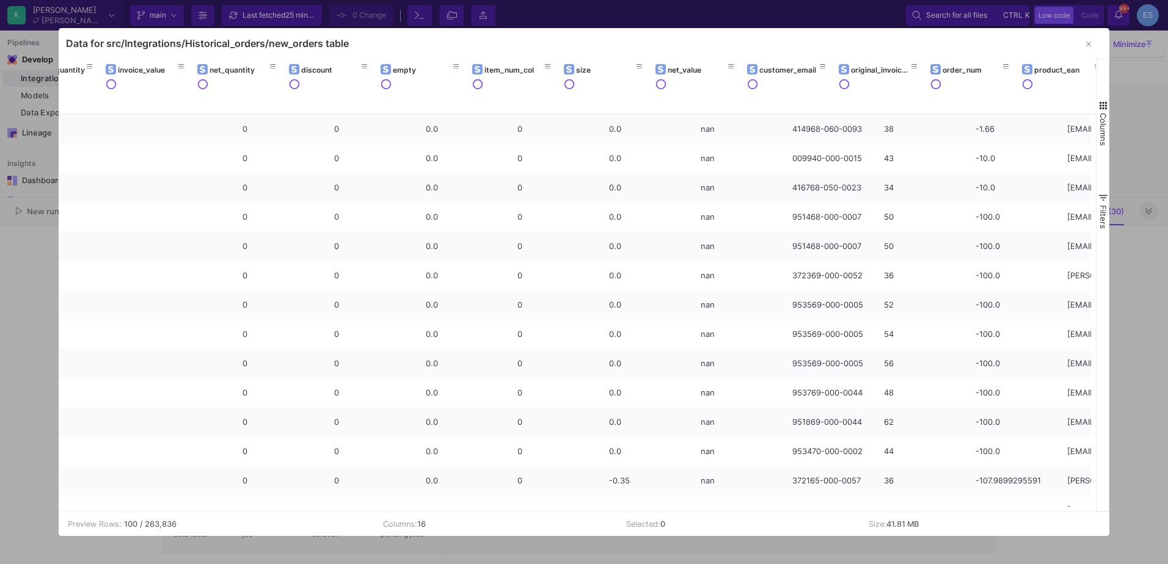
scroll to position [0, 433]
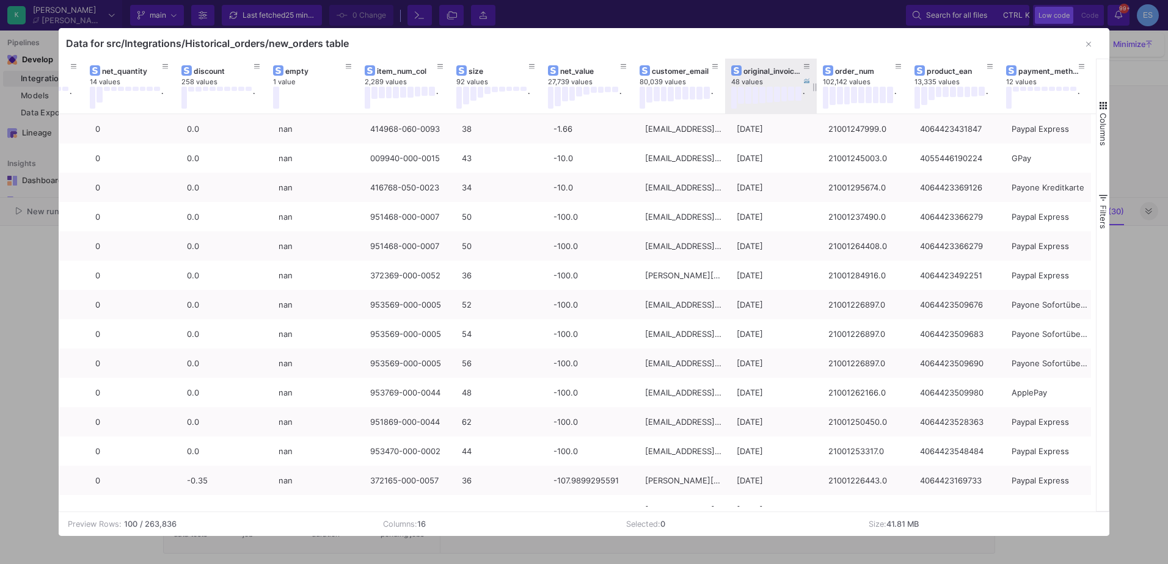
click at [753, 65] on div "original_invoice_date" at bounding box center [770, 70] width 79 height 13
click at [753, 71] on div "original_invoice_date" at bounding box center [773, 71] width 60 height 9
click at [769, 72] on div "original_invoice_date" at bounding box center [773, 71] width 60 height 9
